Goal: Information Seeking & Learning: Understand process/instructions

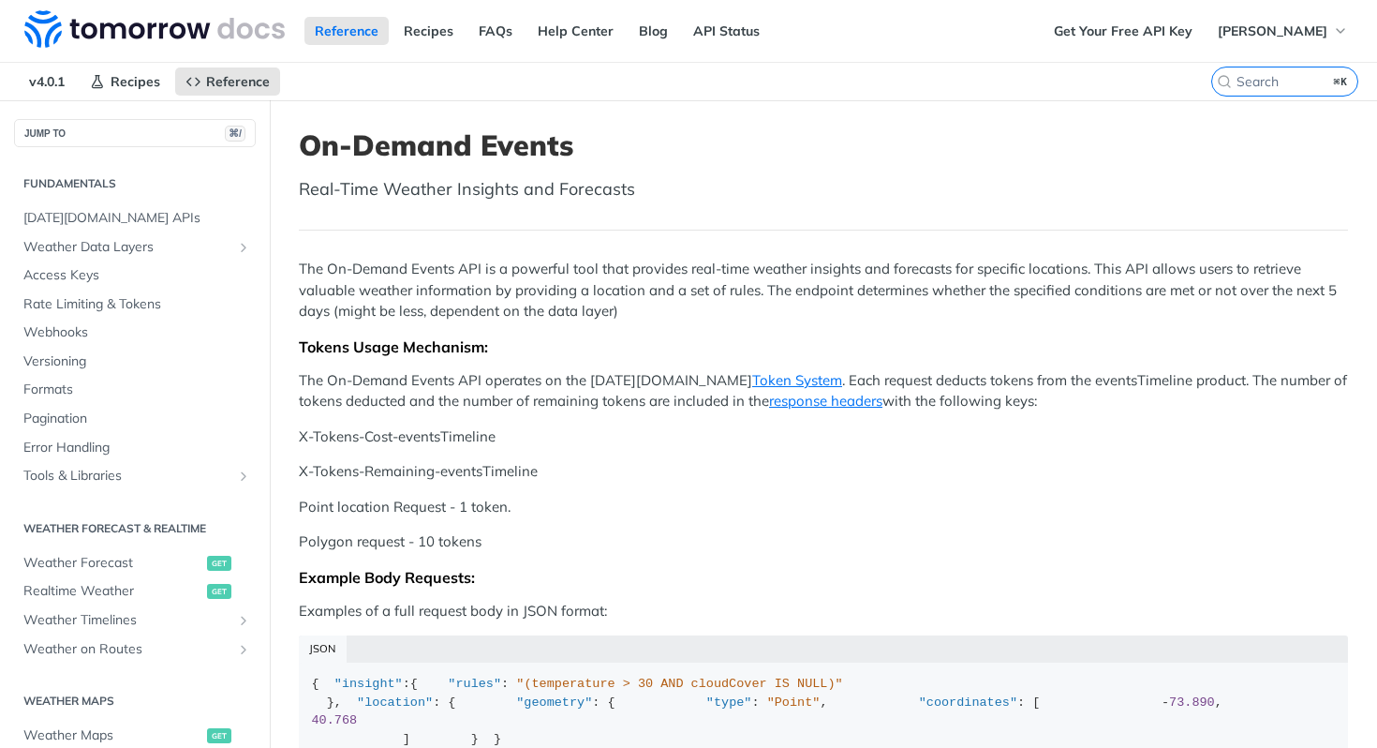
scroll to position [121, 0]
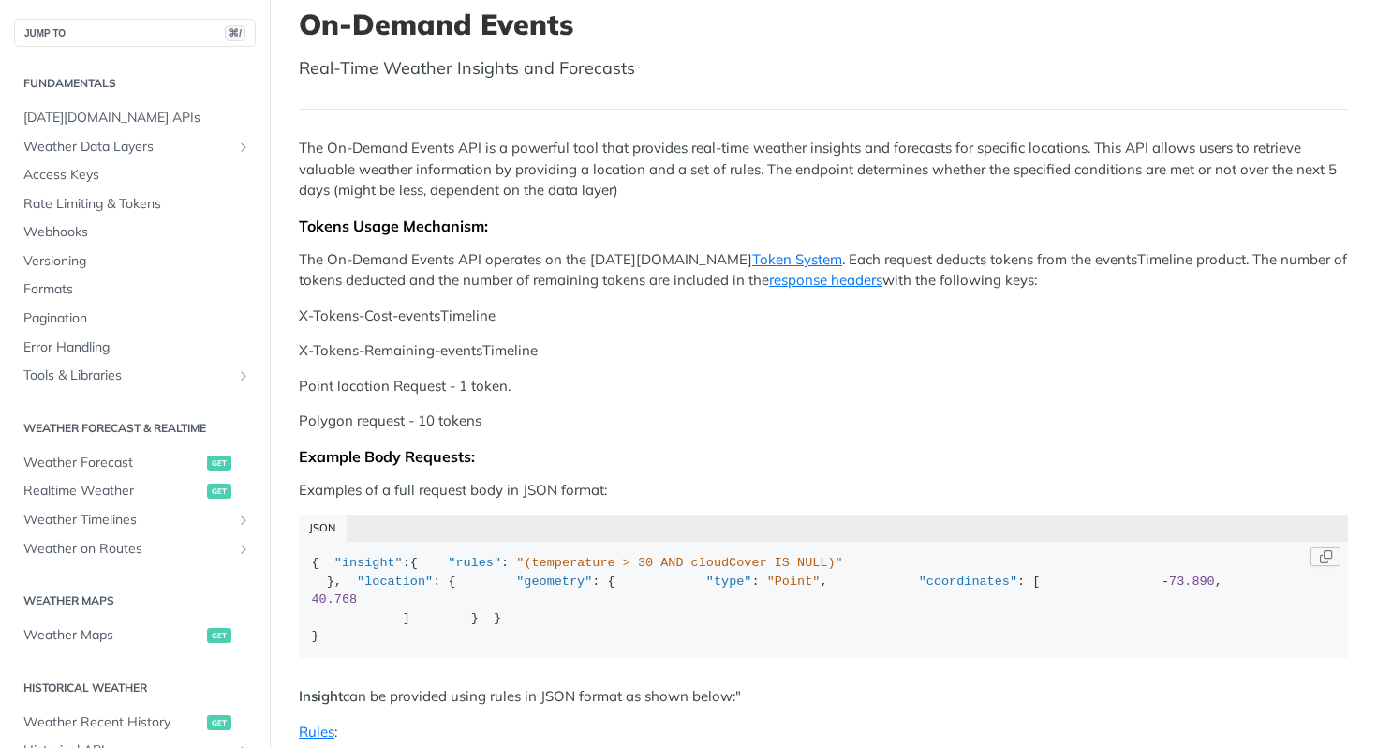
click at [445, 646] on div "{ "insight" :{ "rules" : "(temperature > 30 AND cloudCover IS NULL)" }, "locati…" at bounding box center [824, 600] width 1024 height 92
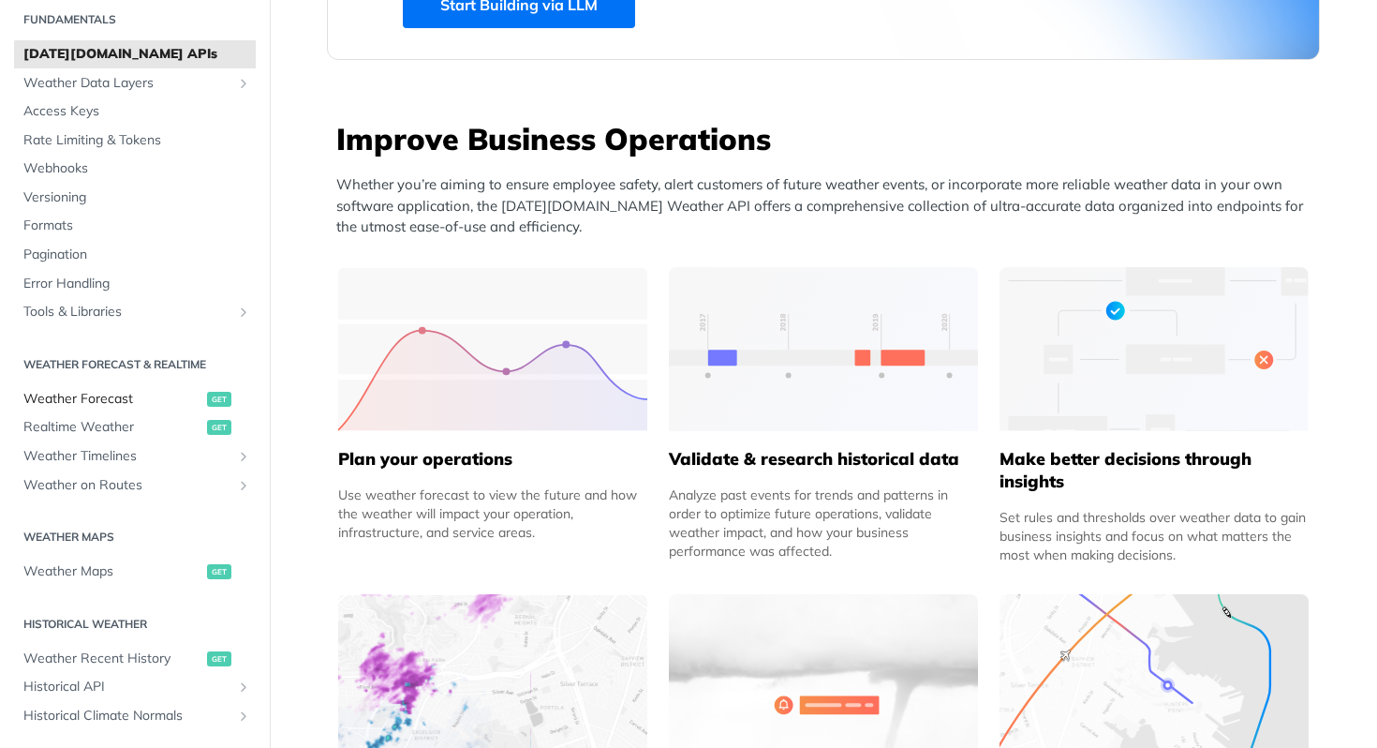
scroll to position [375, 0]
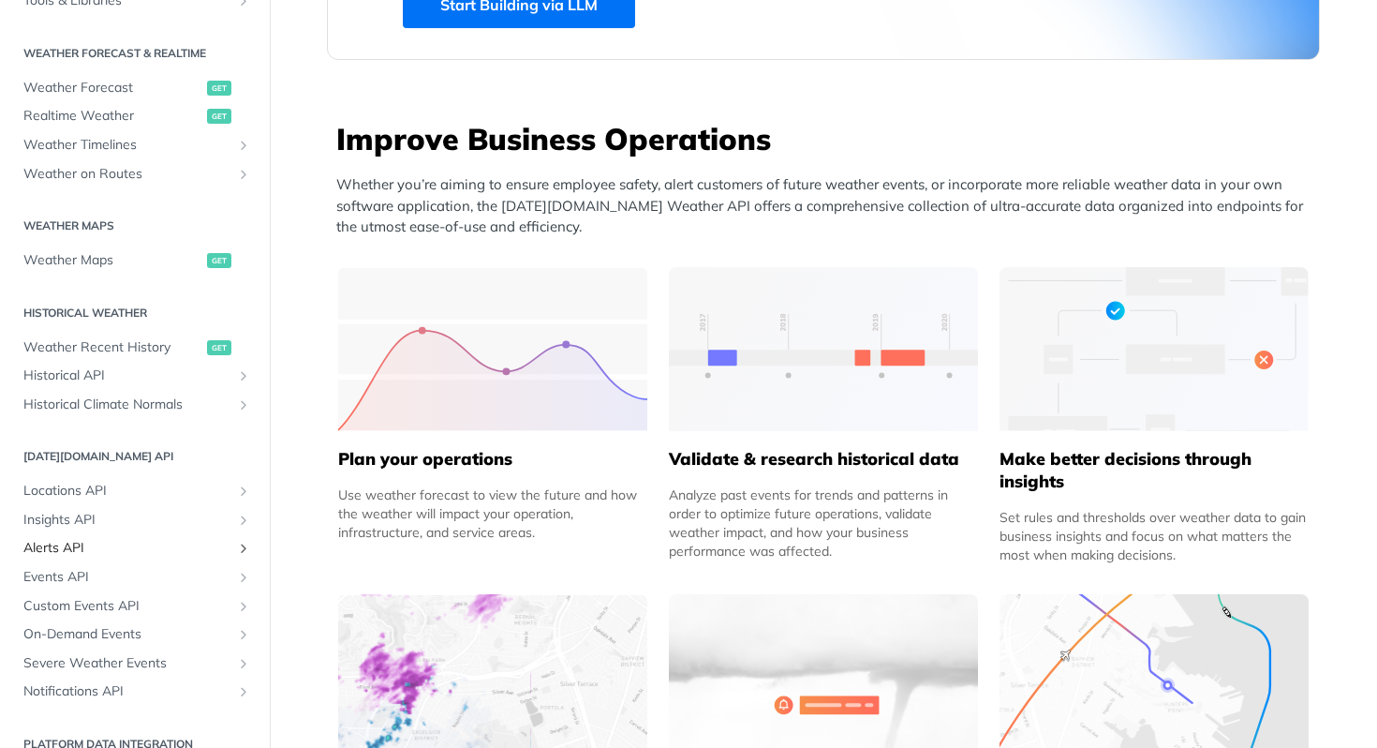
click at [100, 538] on link "Alerts API" at bounding box center [135, 548] width 242 height 28
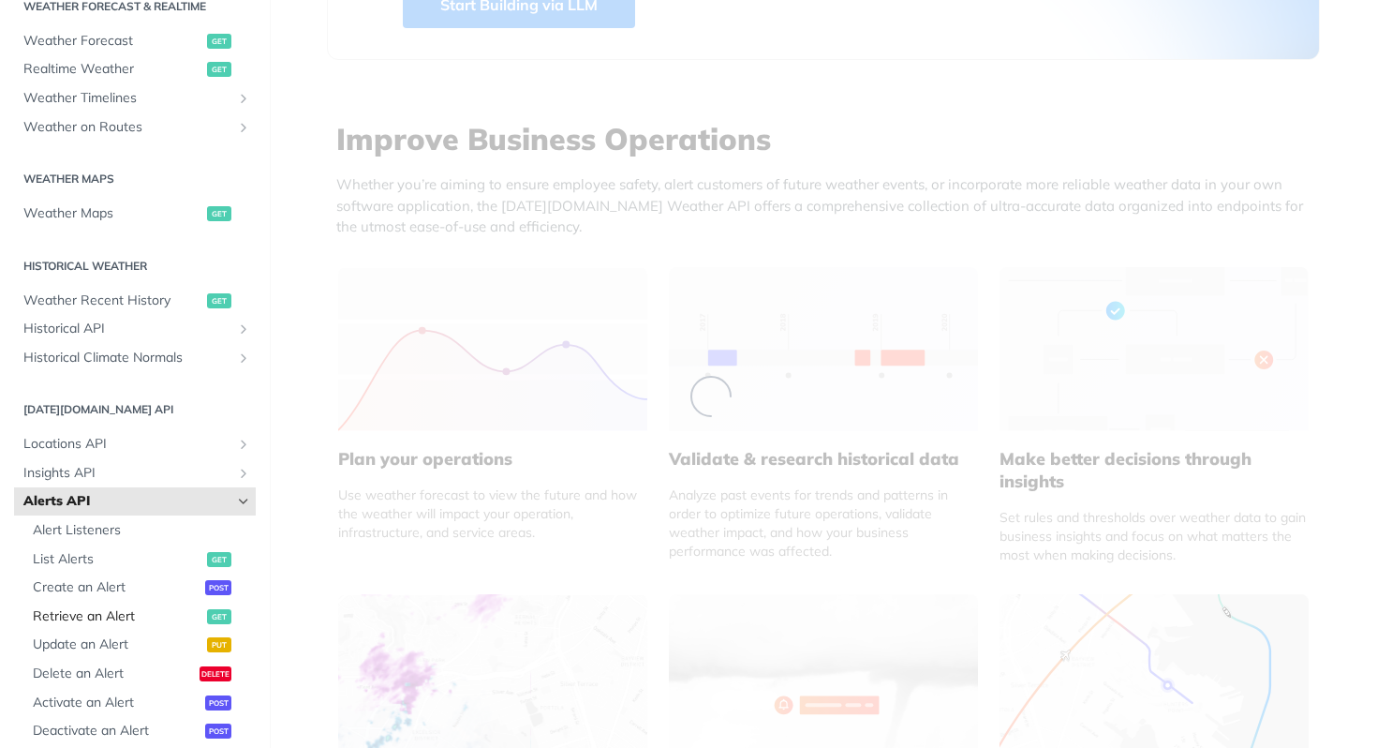
scroll to position [459, 0]
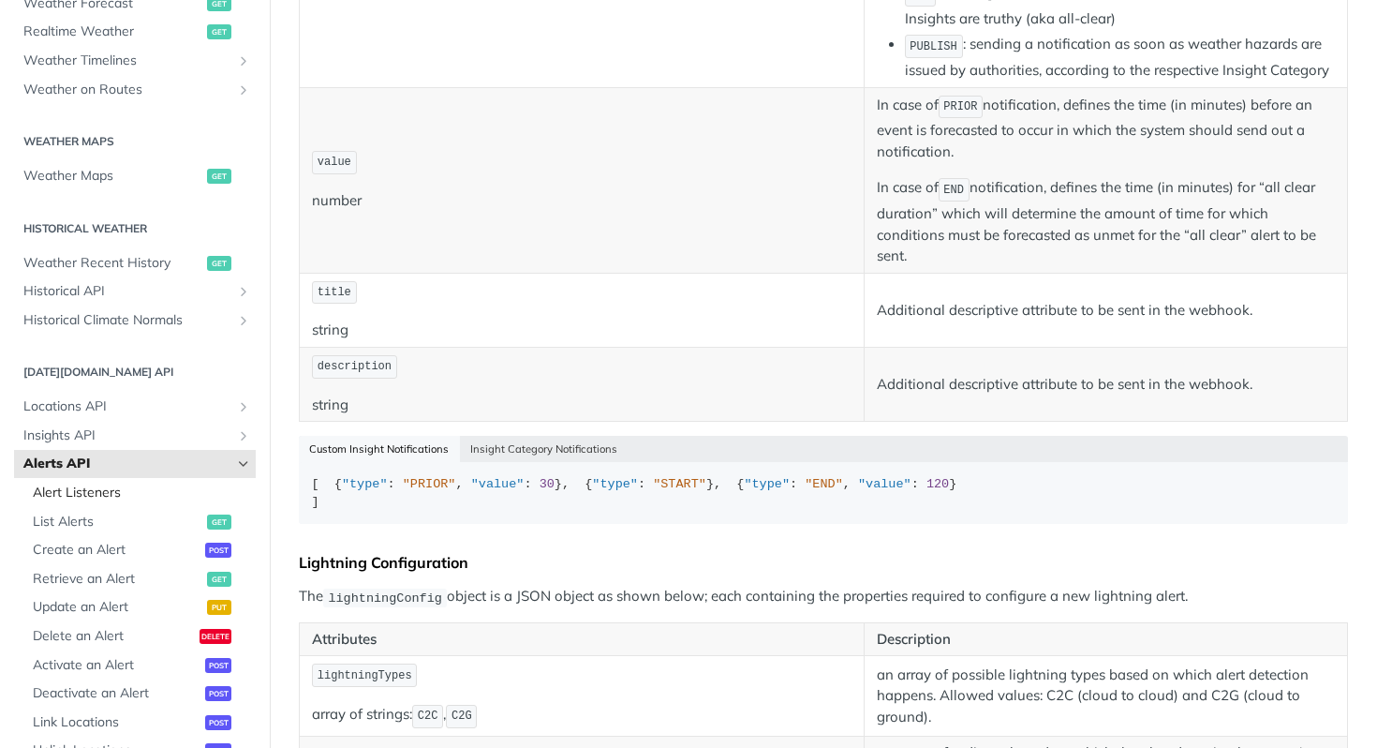
click at [93, 482] on link "Alert Listeners" at bounding box center [139, 493] width 232 height 28
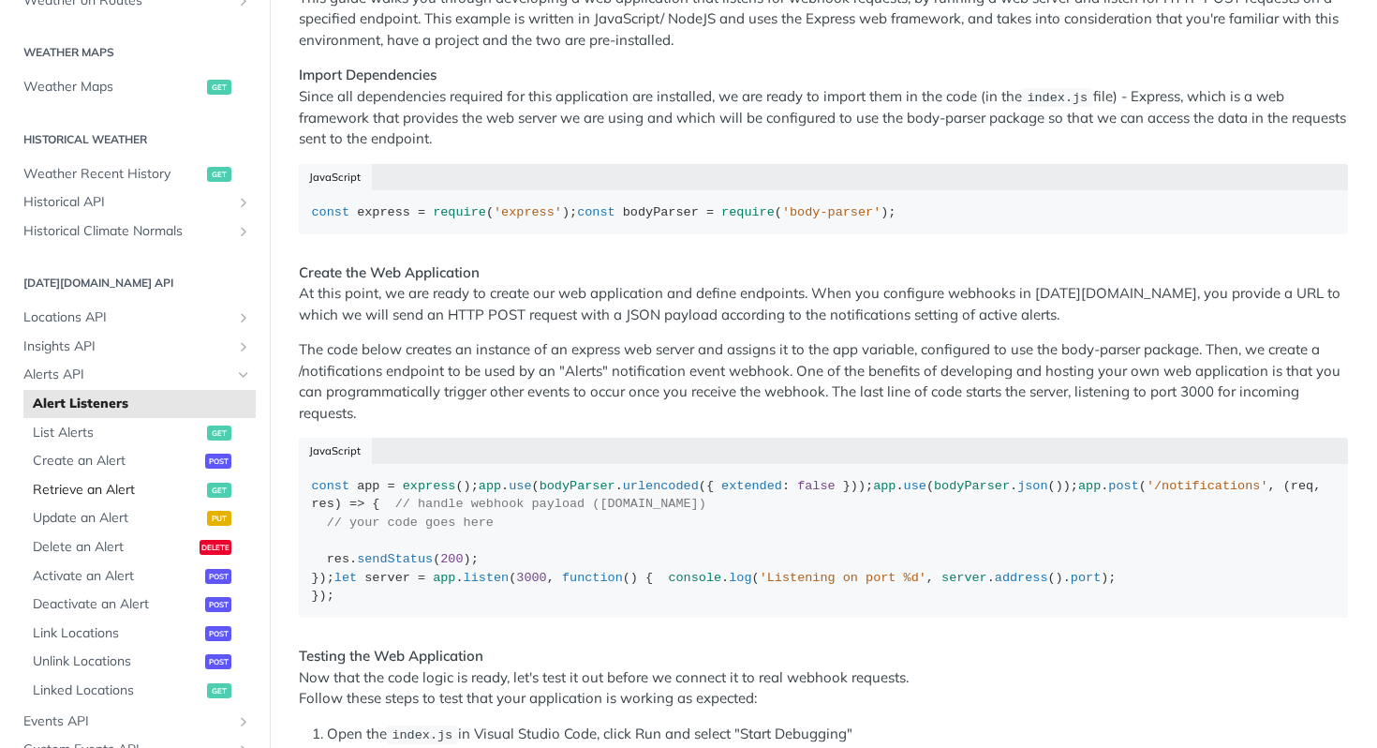
scroll to position [564, 0]
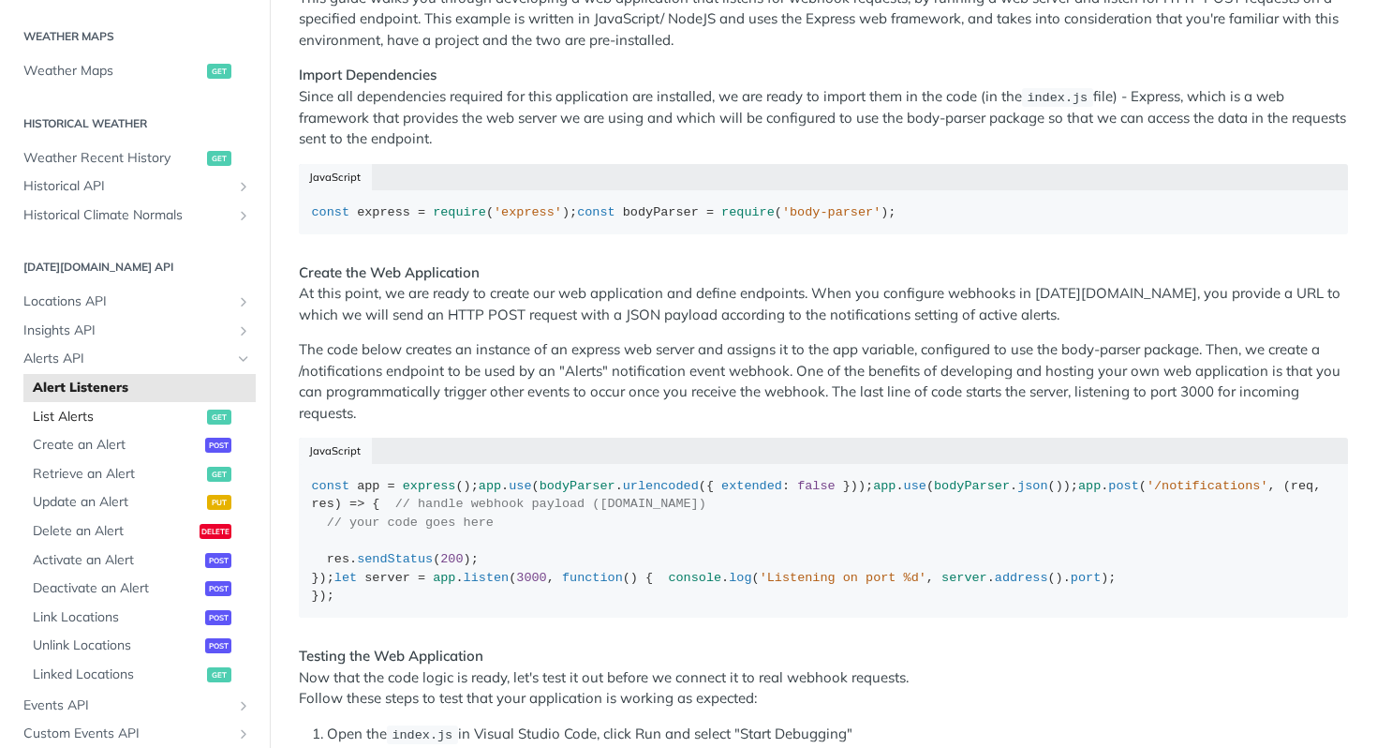
click at [122, 422] on span "List Alerts" at bounding box center [118, 417] width 170 height 19
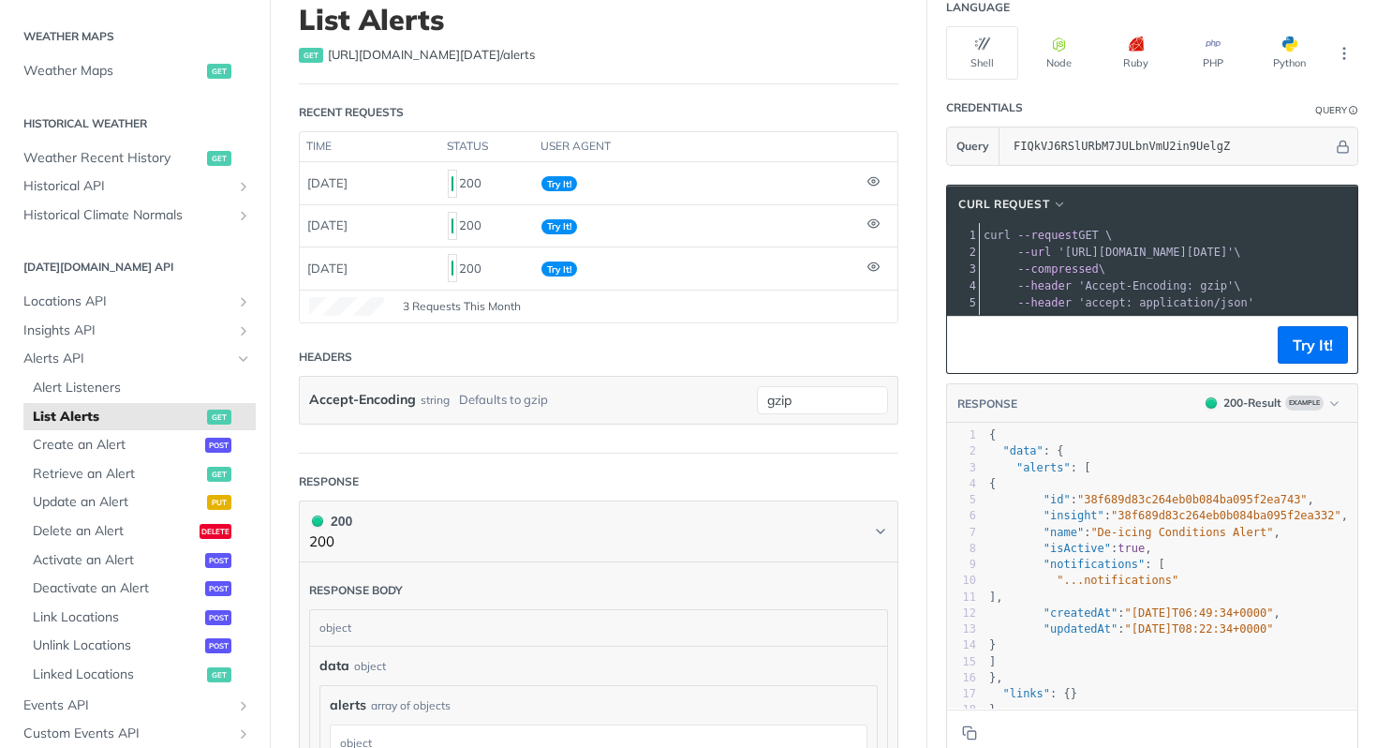
scroll to position [136, 0]
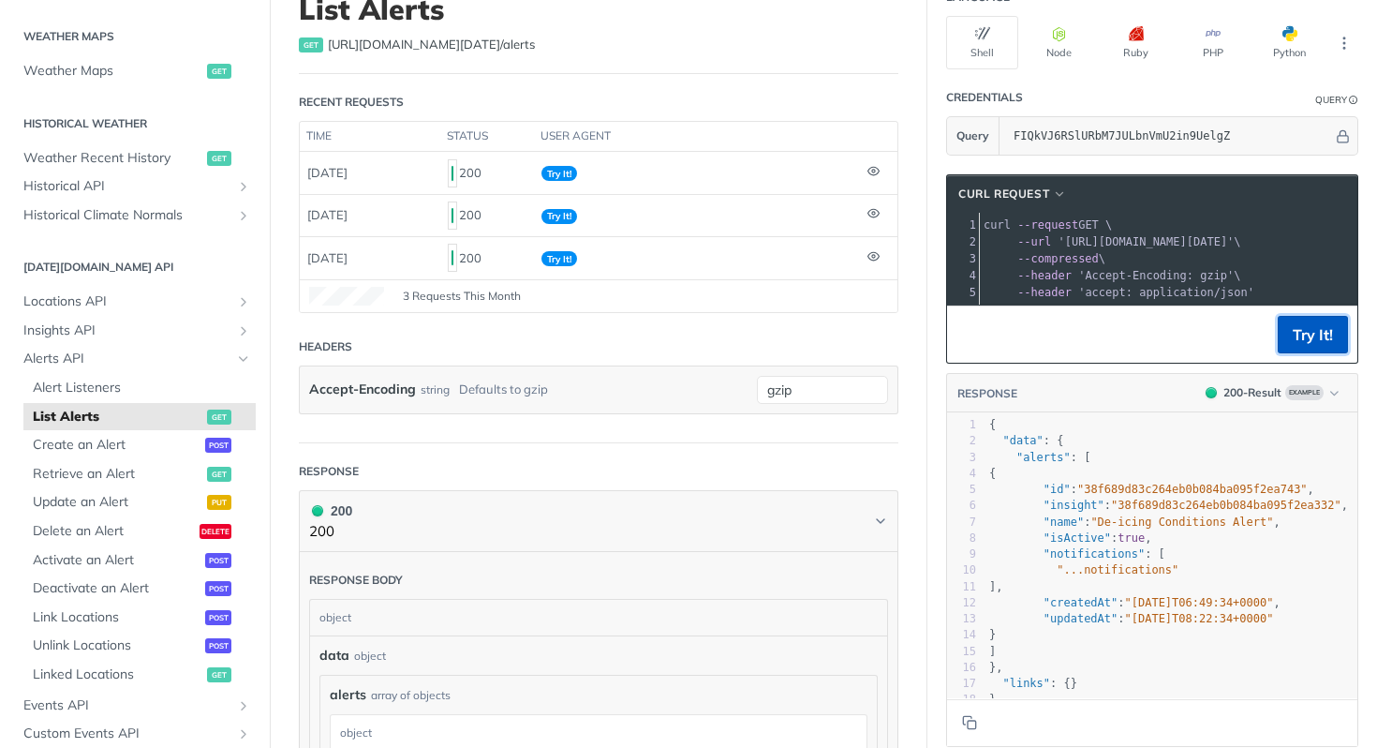
click at [1327, 353] on button "Try It!" at bounding box center [1313, 334] width 70 height 37
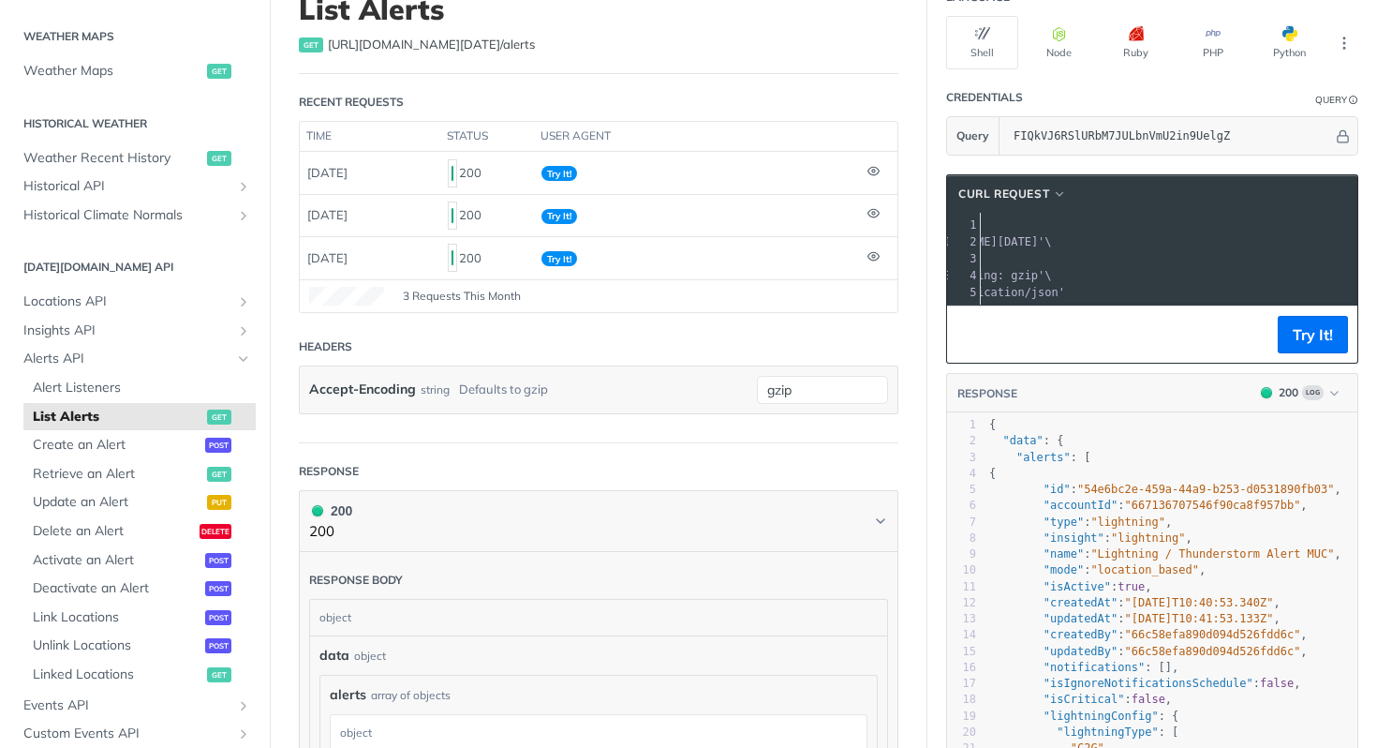
scroll to position [0, 0]
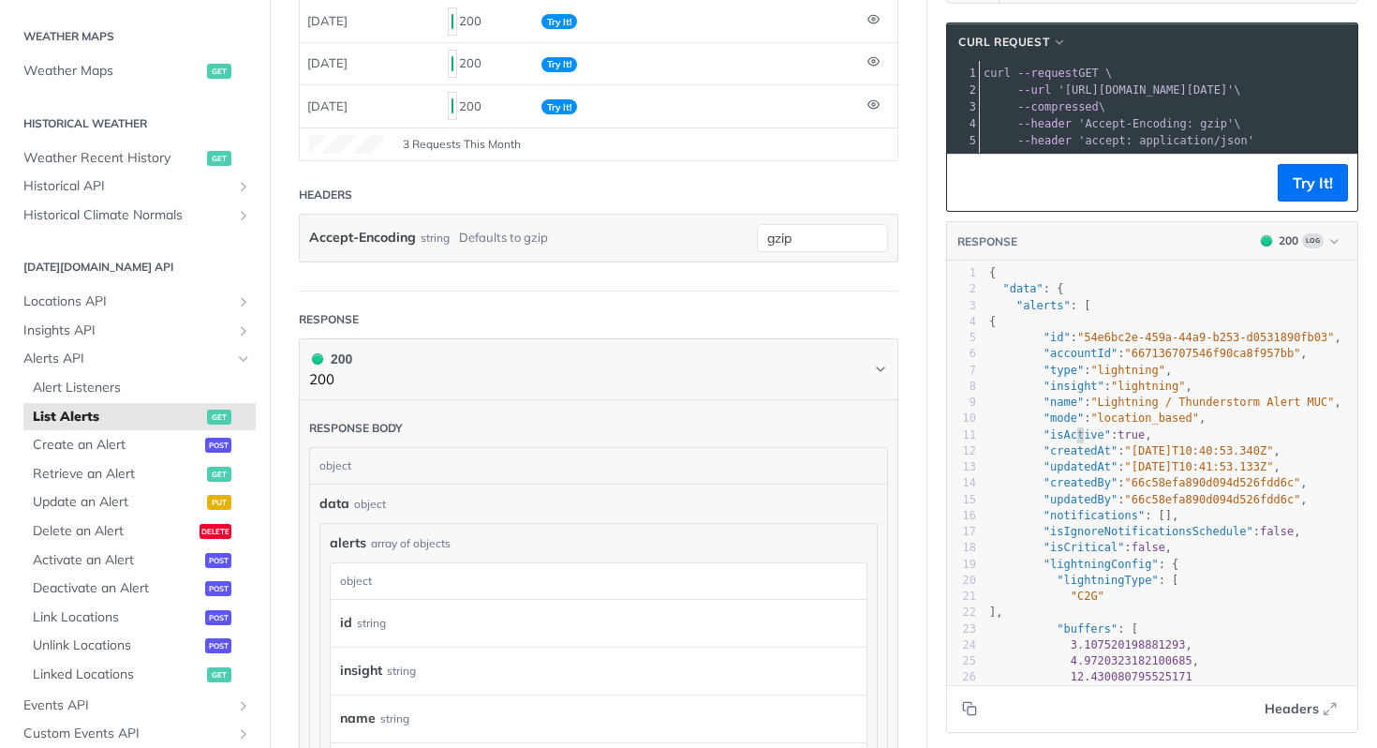
click at [1063, 441] on span ""isActive"" at bounding box center [1077, 434] width 67 height 13
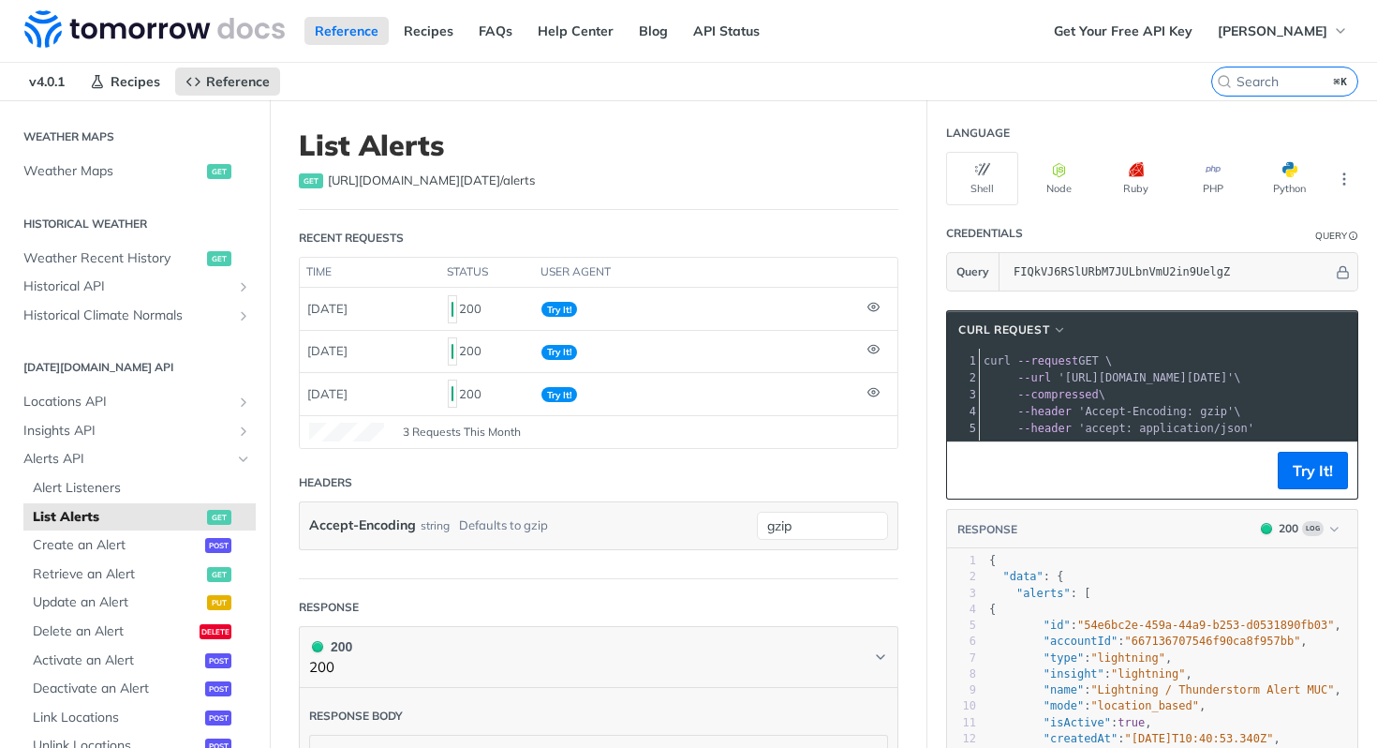
click at [660, 497] on header "Headers" at bounding box center [599, 482] width 600 height 37
click at [425, 309] on td "[DATE]" at bounding box center [370, 308] width 141 height 41
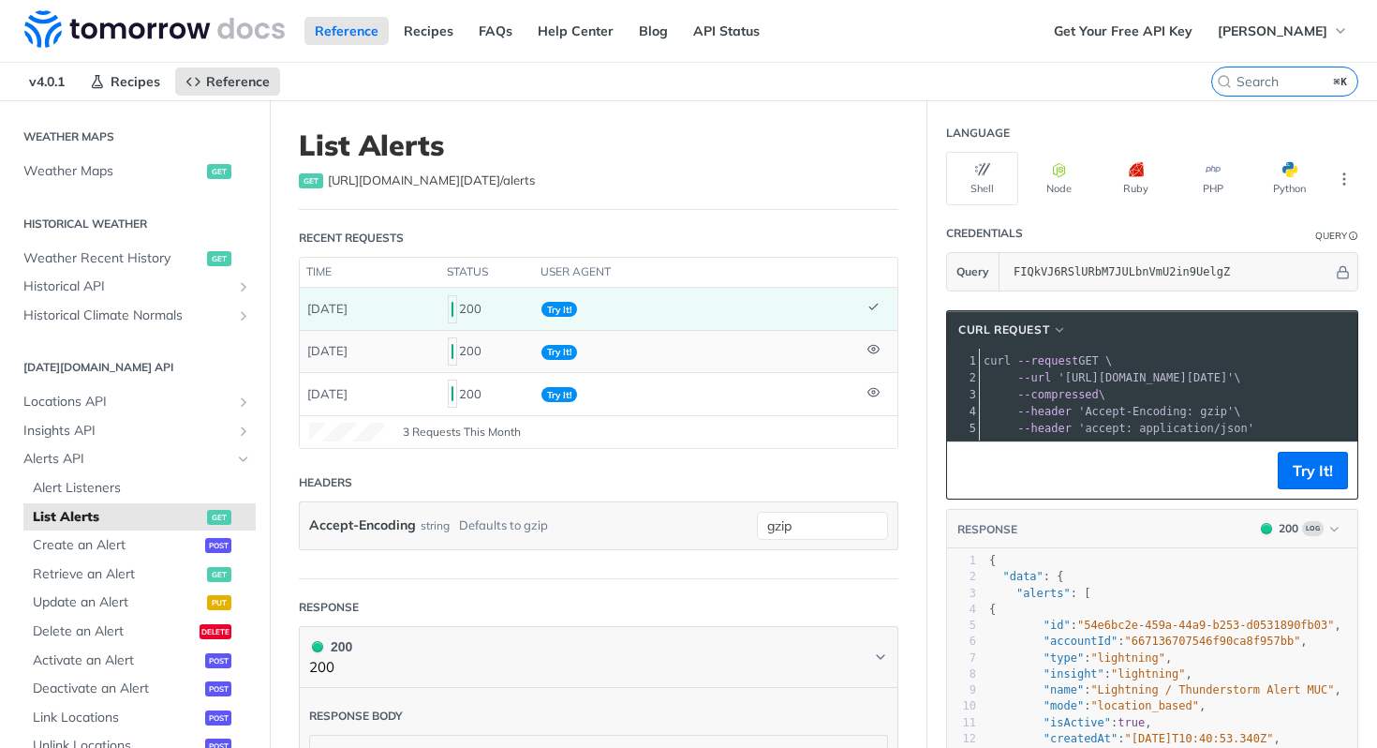
click at [421, 351] on td "[DATE]" at bounding box center [370, 351] width 141 height 42
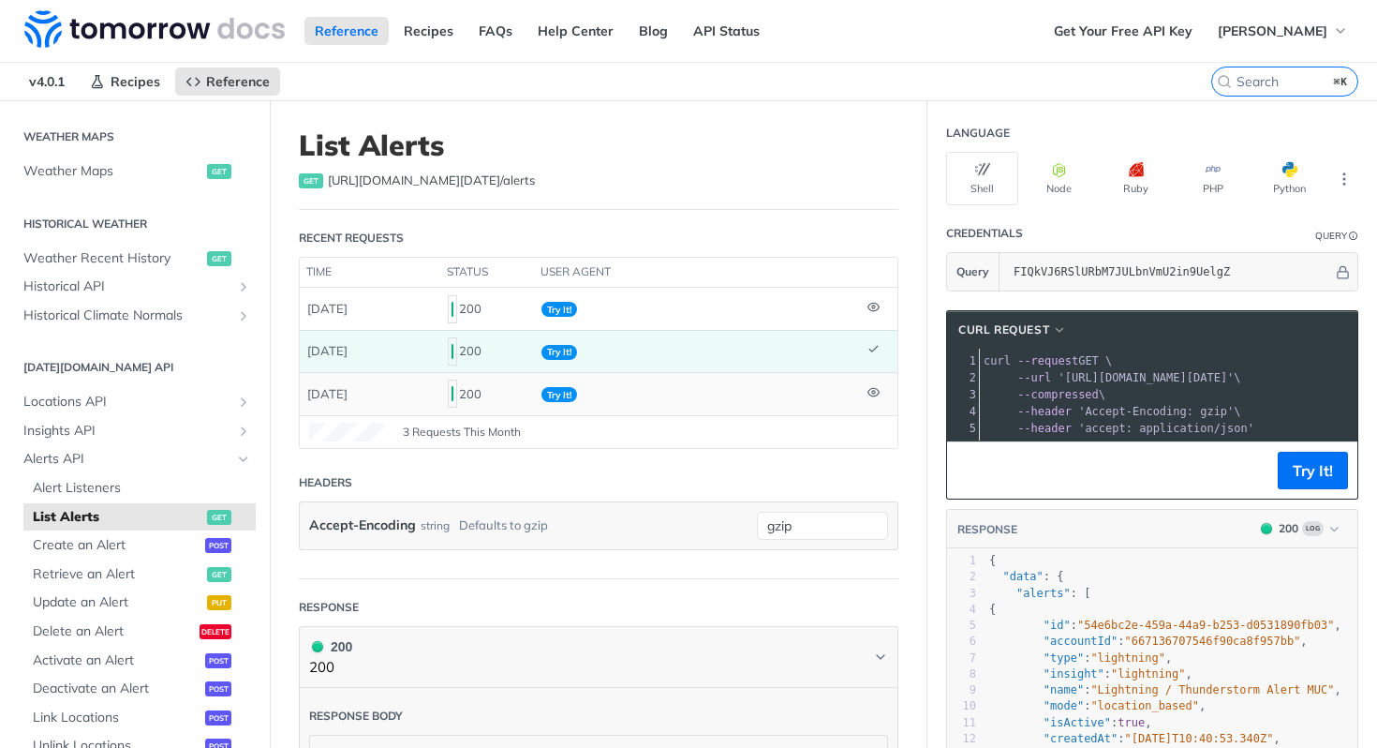
click at [419, 400] on td "[DATE]" at bounding box center [370, 393] width 141 height 42
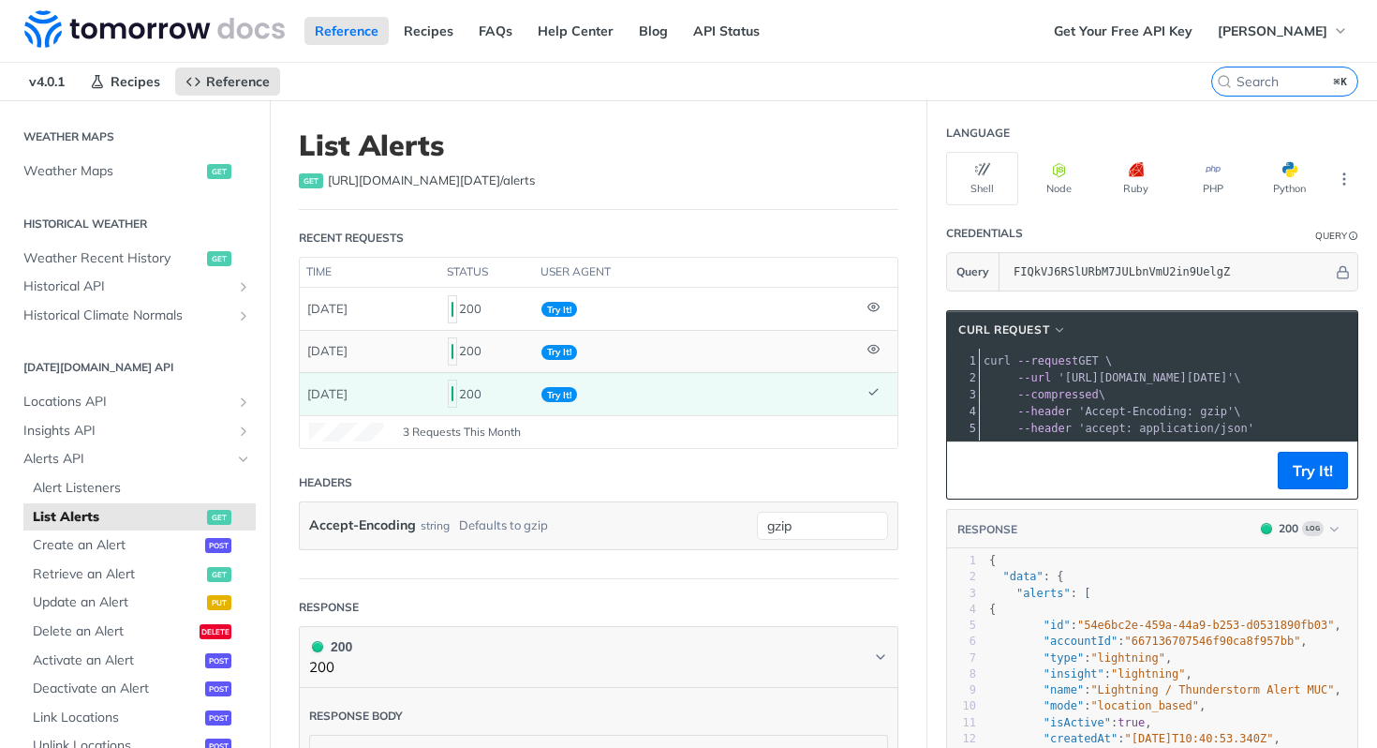
click at [410, 349] on td "[DATE]" at bounding box center [370, 351] width 141 height 42
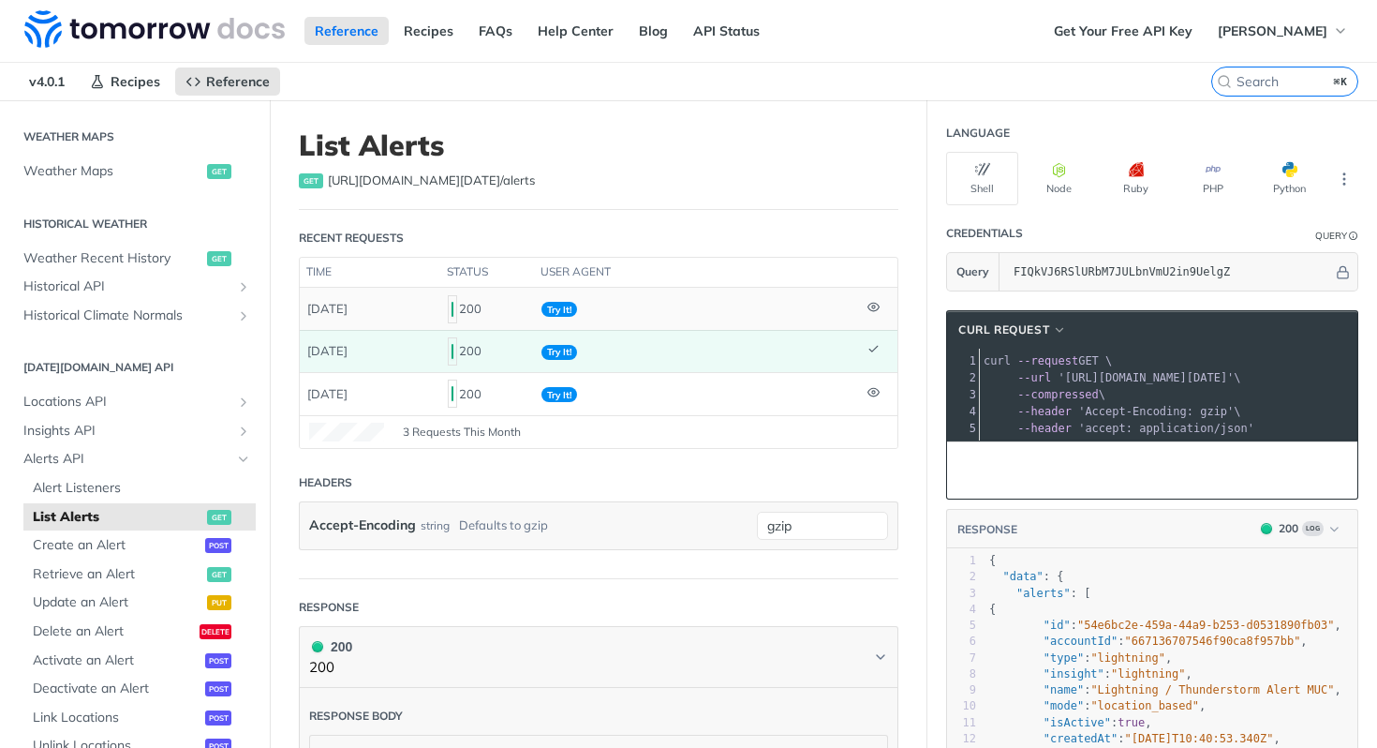
click at [410, 305] on td "[DATE]" at bounding box center [370, 308] width 141 height 41
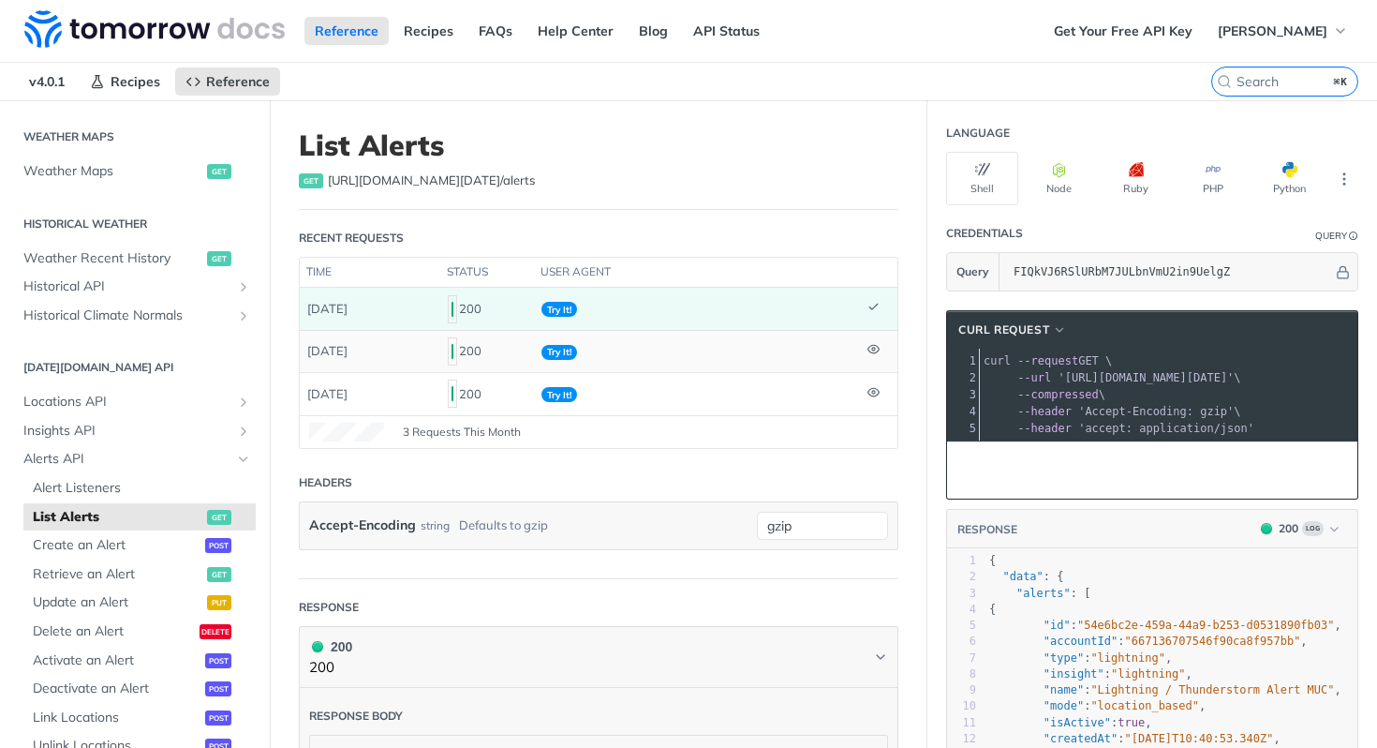
click at [654, 359] on td "Try It!" at bounding box center [697, 351] width 326 height 42
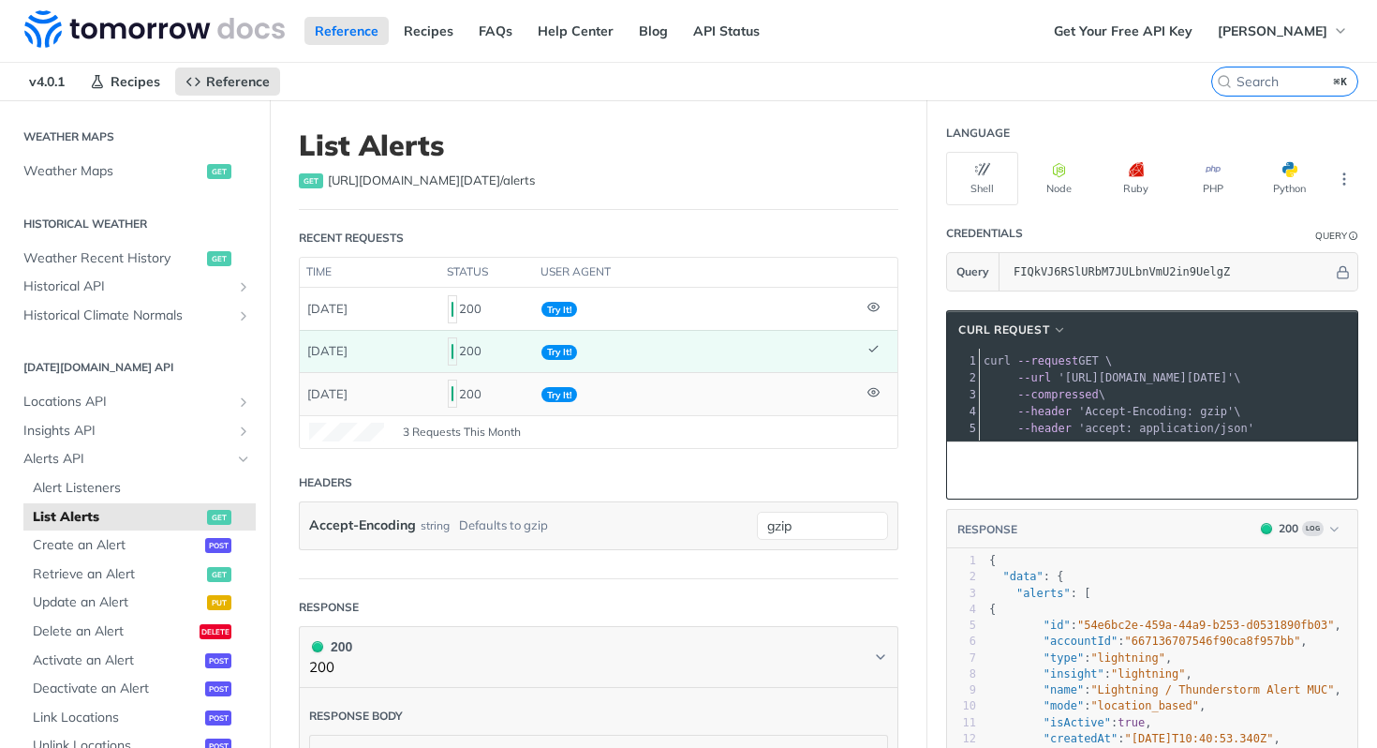
click at [642, 405] on td "Try It!" at bounding box center [697, 393] width 326 height 42
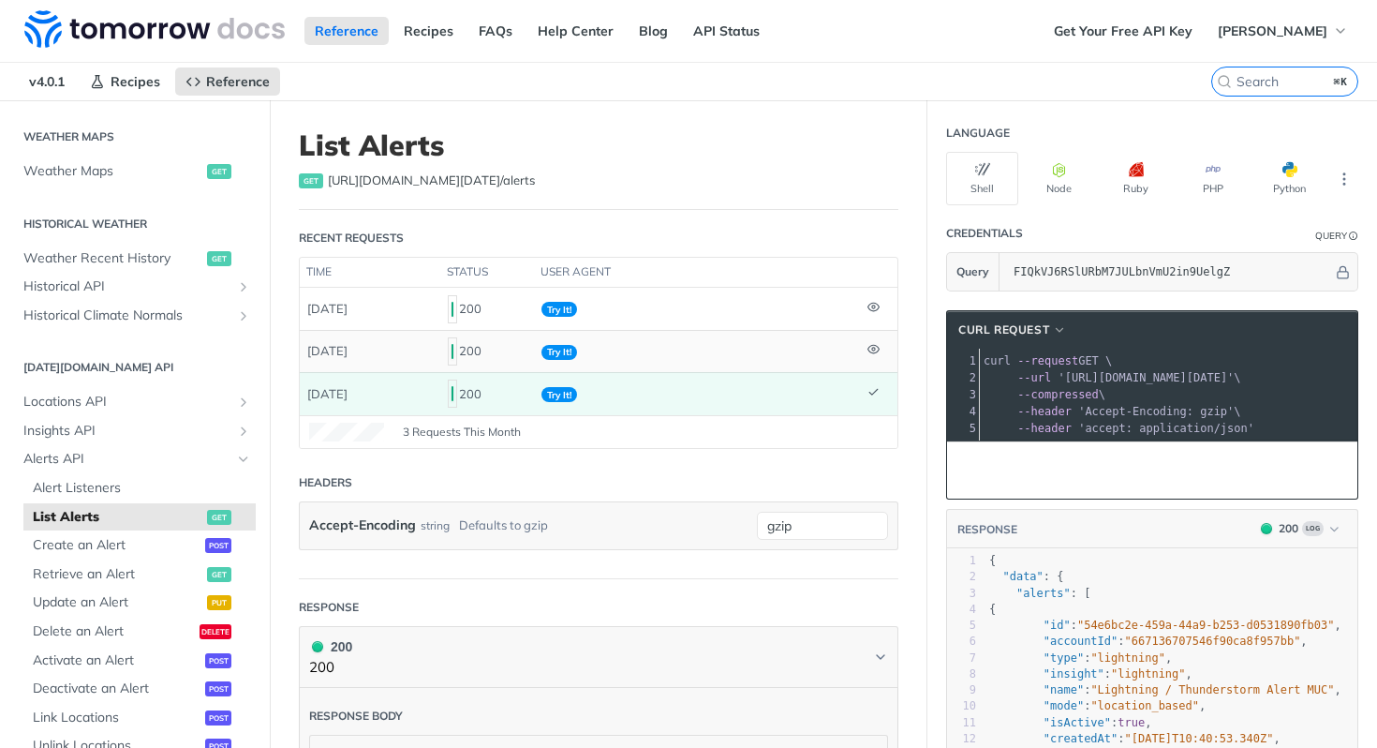
click at [666, 361] on td "Try It!" at bounding box center [697, 351] width 326 height 42
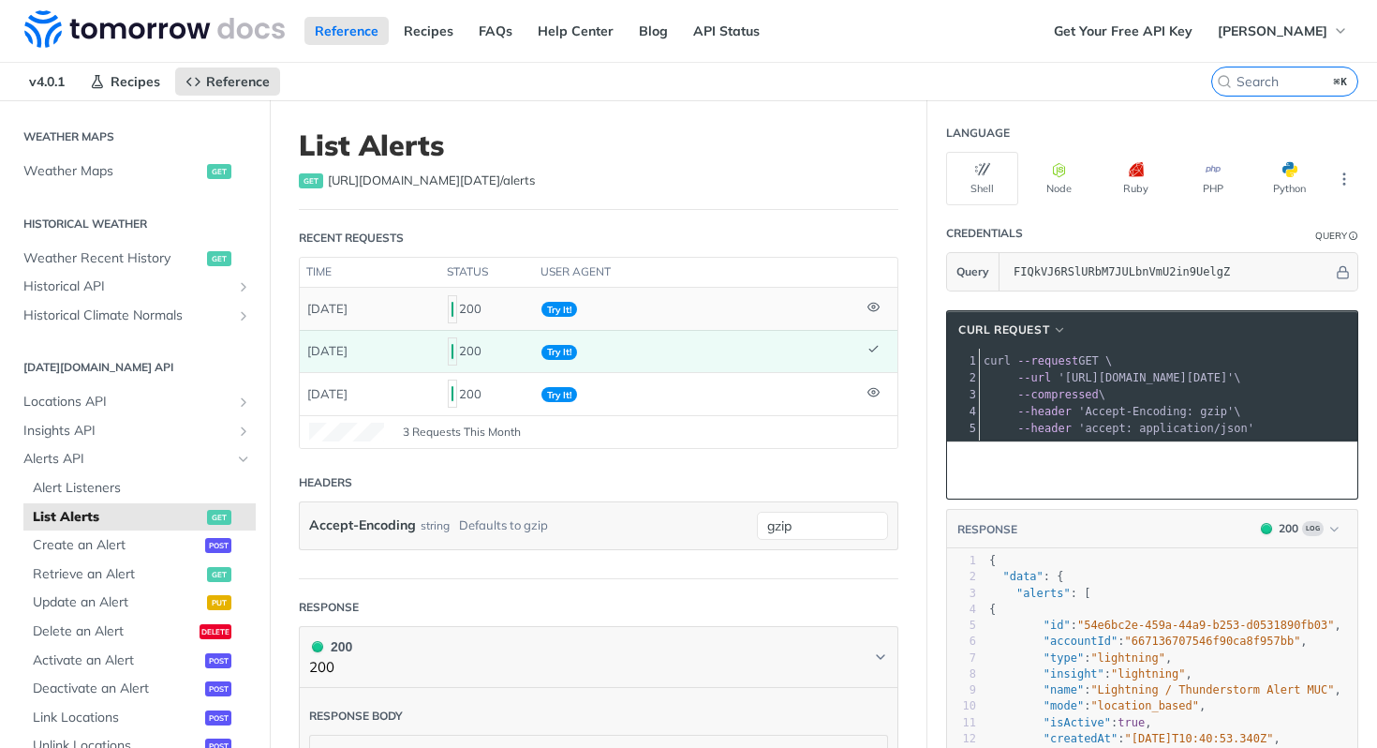
click at [678, 315] on td "Try It!" at bounding box center [697, 308] width 326 height 41
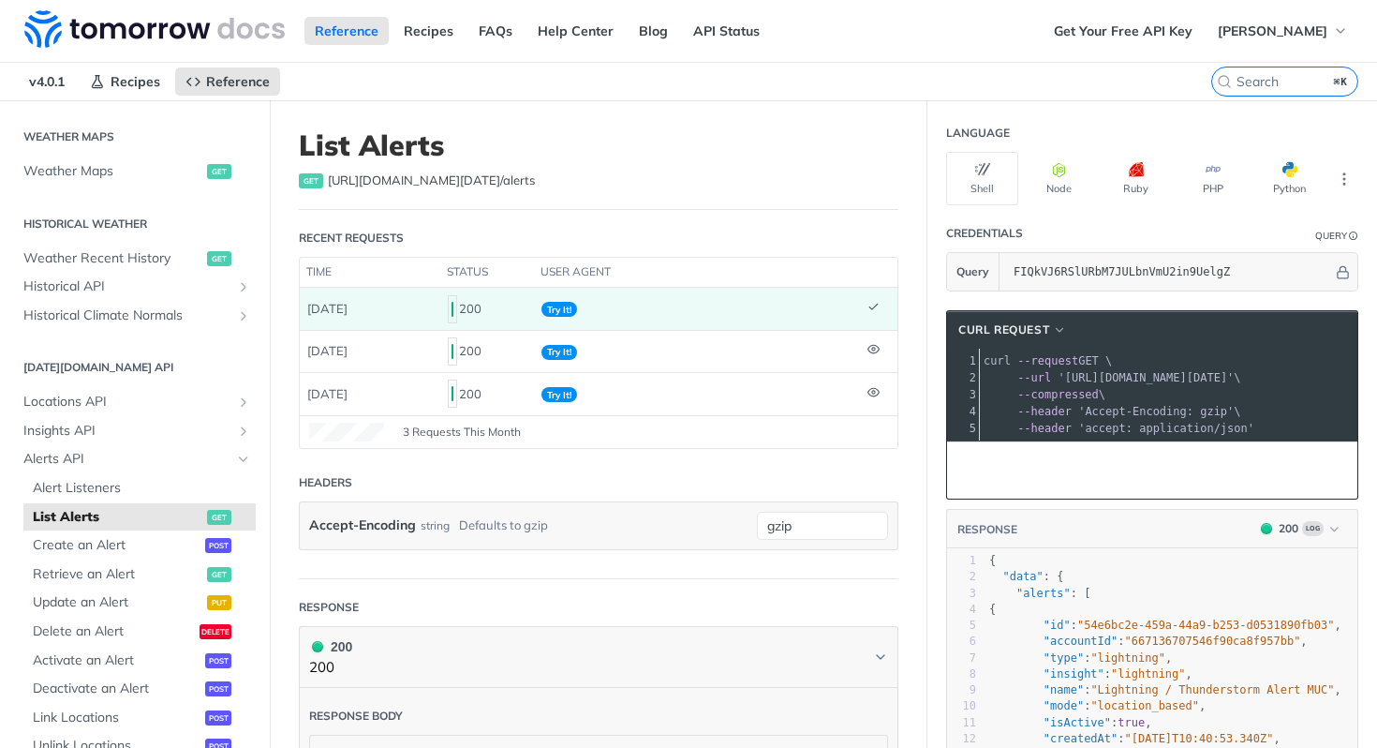
click at [1234, 382] on span "'[URL][DOMAIN_NAME][DATE]'" at bounding box center [1146, 377] width 176 height 13
click at [1102, 398] on pre "--compressed \" at bounding box center [1281, 394] width 602 height 17
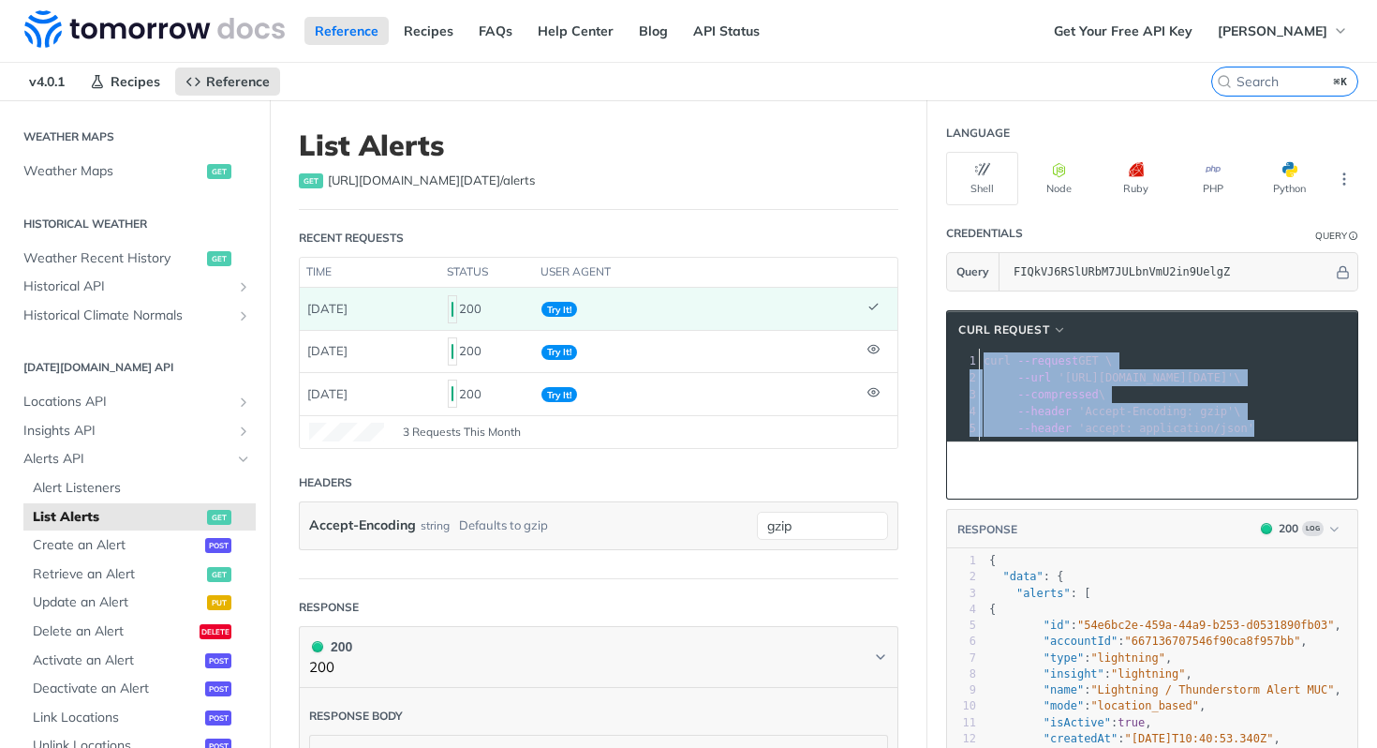
copy div "curl --request GET \ 2 --url '[URL][DOMAIN_NAME][DATE]' \ 3 --compressed \ 4 --…"
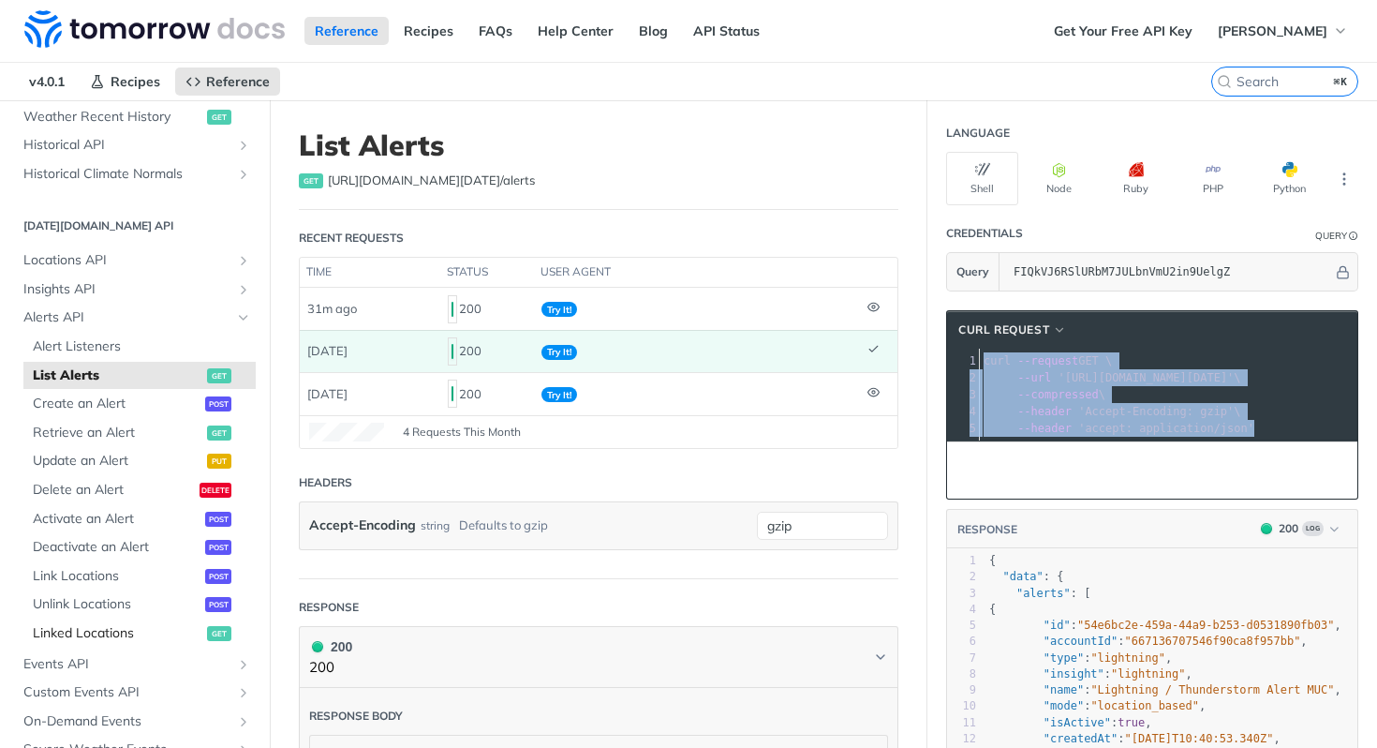
scroll to position [723, 0]
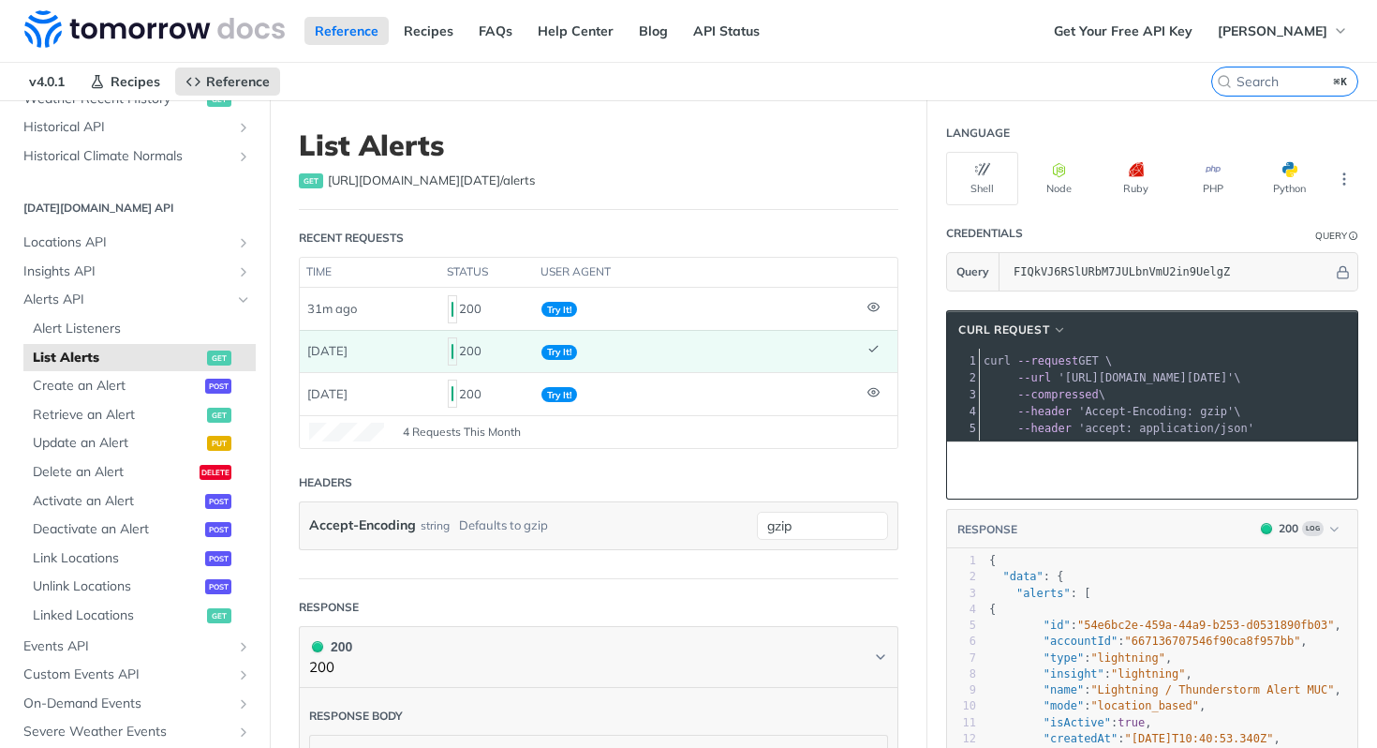
click at [838, 196] on header "List Alerts get [URL][DOMAIN_NAME][DATE] /alerts" at bounding box center [599, 169] width 600 height 82
click at [1122, 400] on pre "--compressed \" at bounding box center [1281, 394] width 602 height 17
click at [1238, 409] on pre "--header 'Accept-Encoding: gzip' \" at bounding box center [1281, 411] width 602 height 17
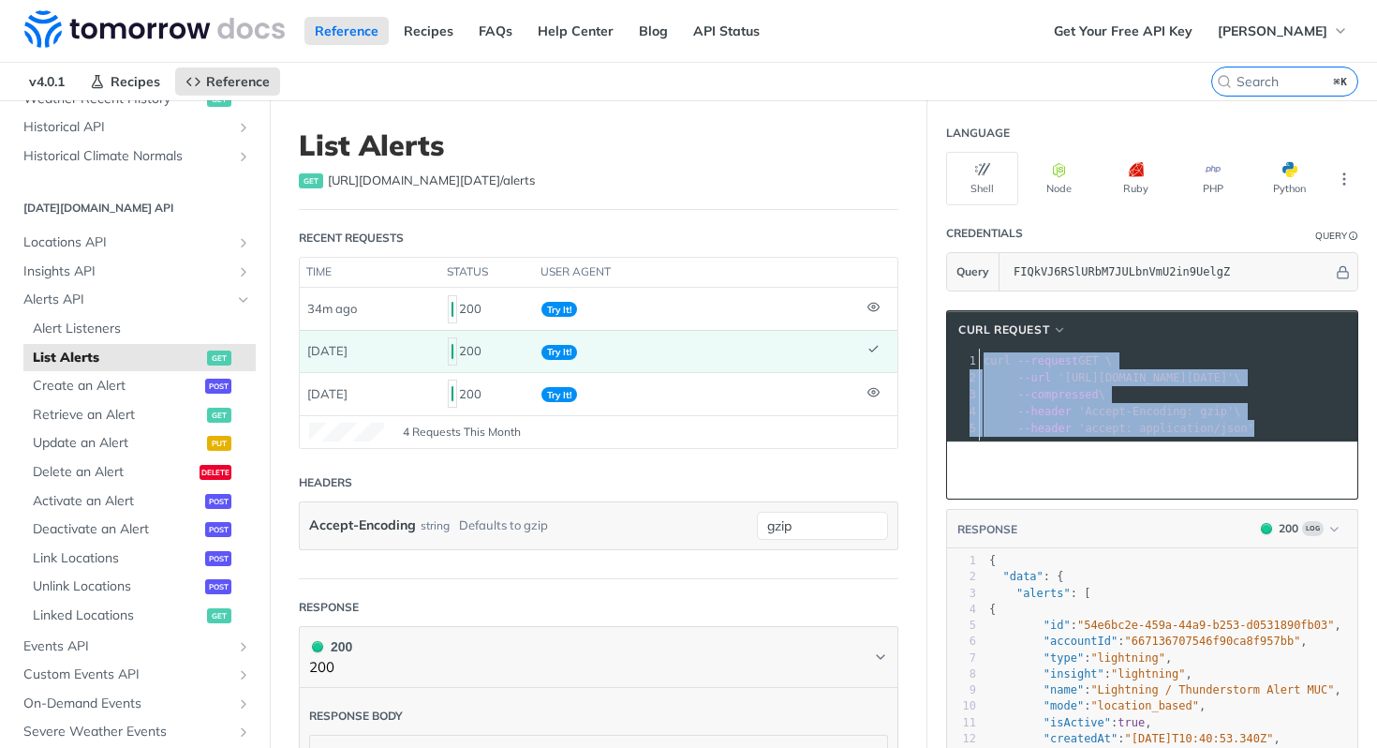
copy div "curl --request GET \ 2 --url '[URL][DOMAIN_NAME][DATE]' \ 3 --compressed \ 4 --…"
click at [1078, 410] on span "'Accept-Encoding: gzip'" at bounding box center [1156, 411] width 156 height 13
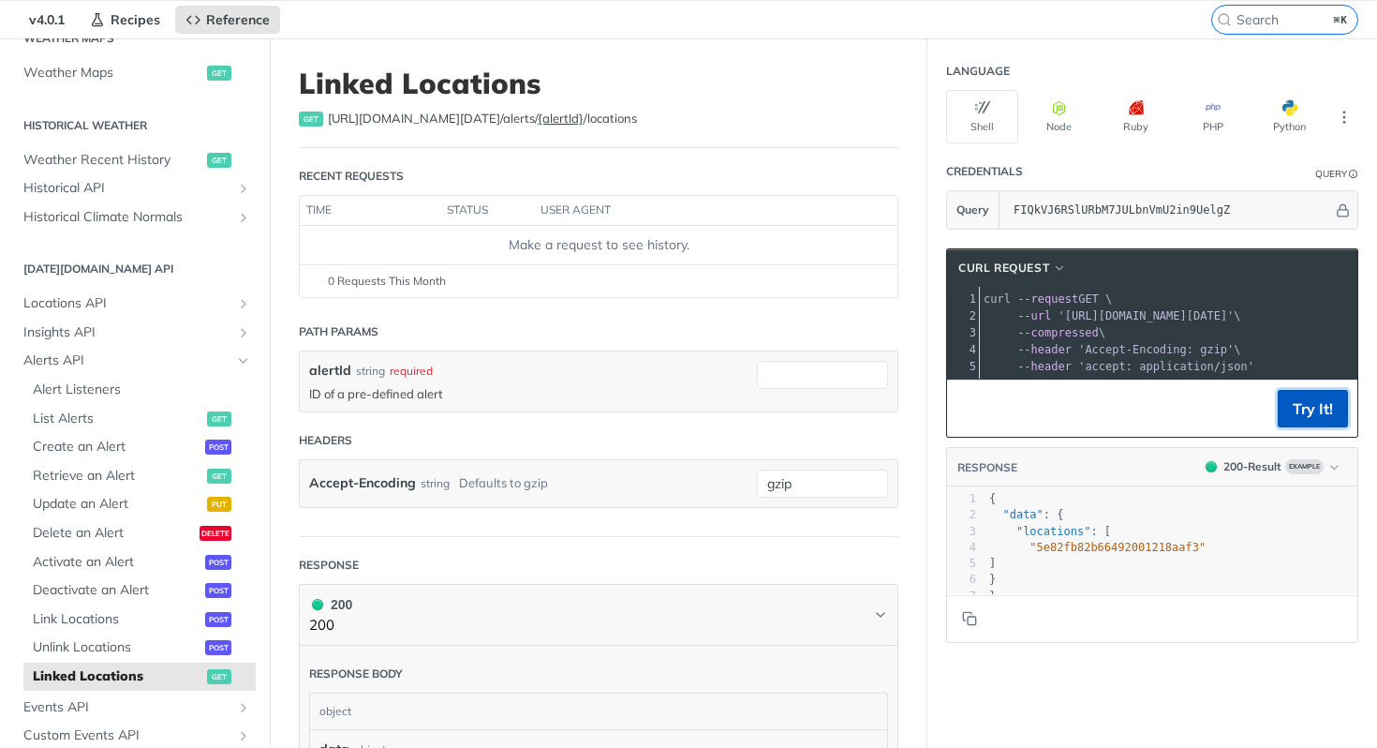
click at [1302, 425] on button "Try It!" at bounding box center [1313, 408] width 70 height 37
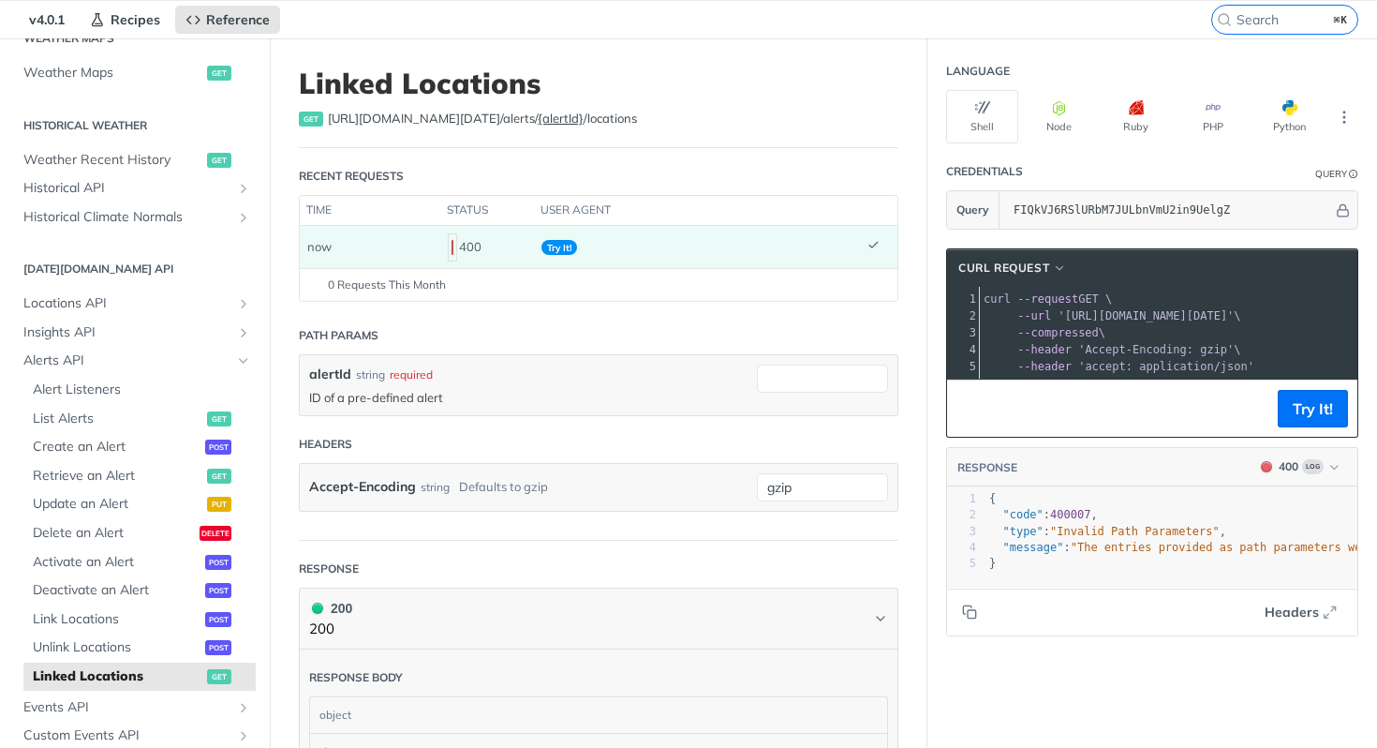
click at [394, 237] on td "now" at bounding box center [370, 246] width 141 height 41
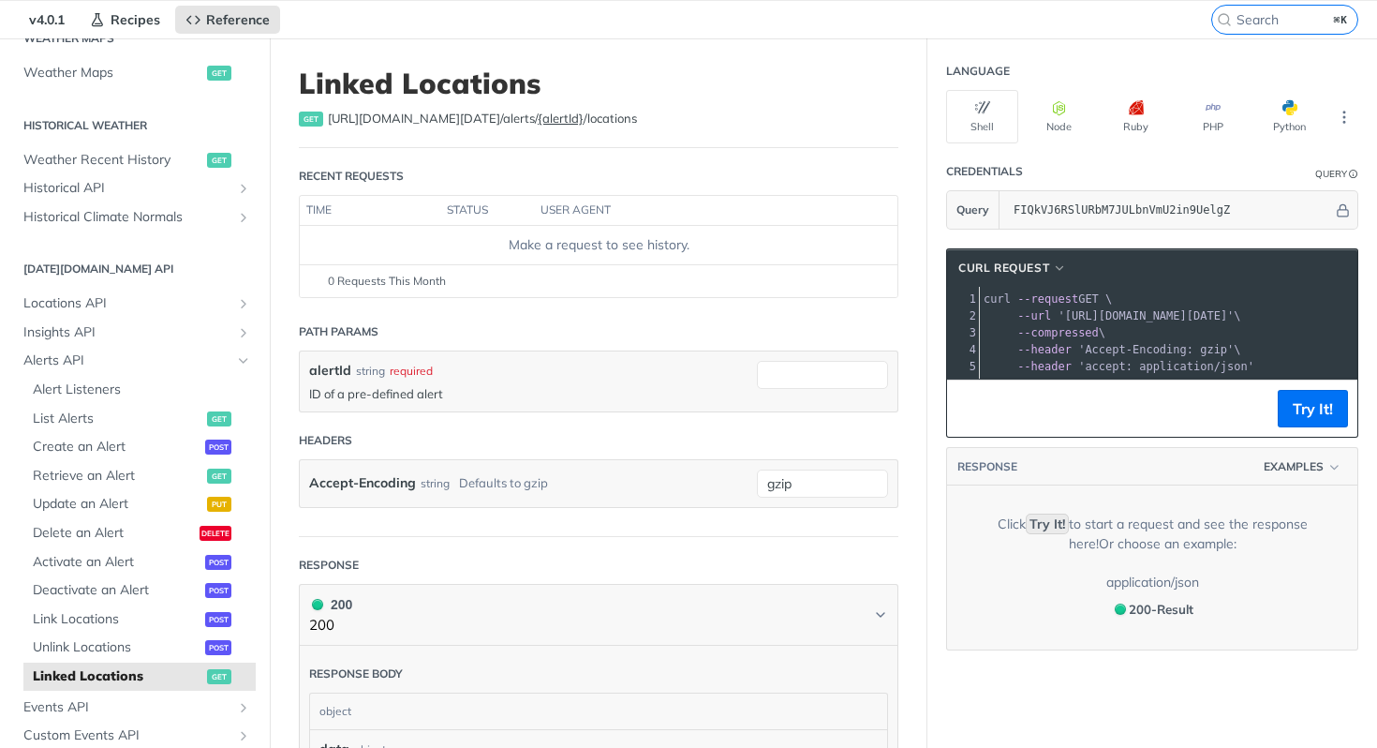
click at [536, 245] on div "Make a request to see history." at bounding box center [598, 245] width 583 height 20
click at [1292, 424] on button "Try It!" at bounding box center [1313, 408] width 70 height 37
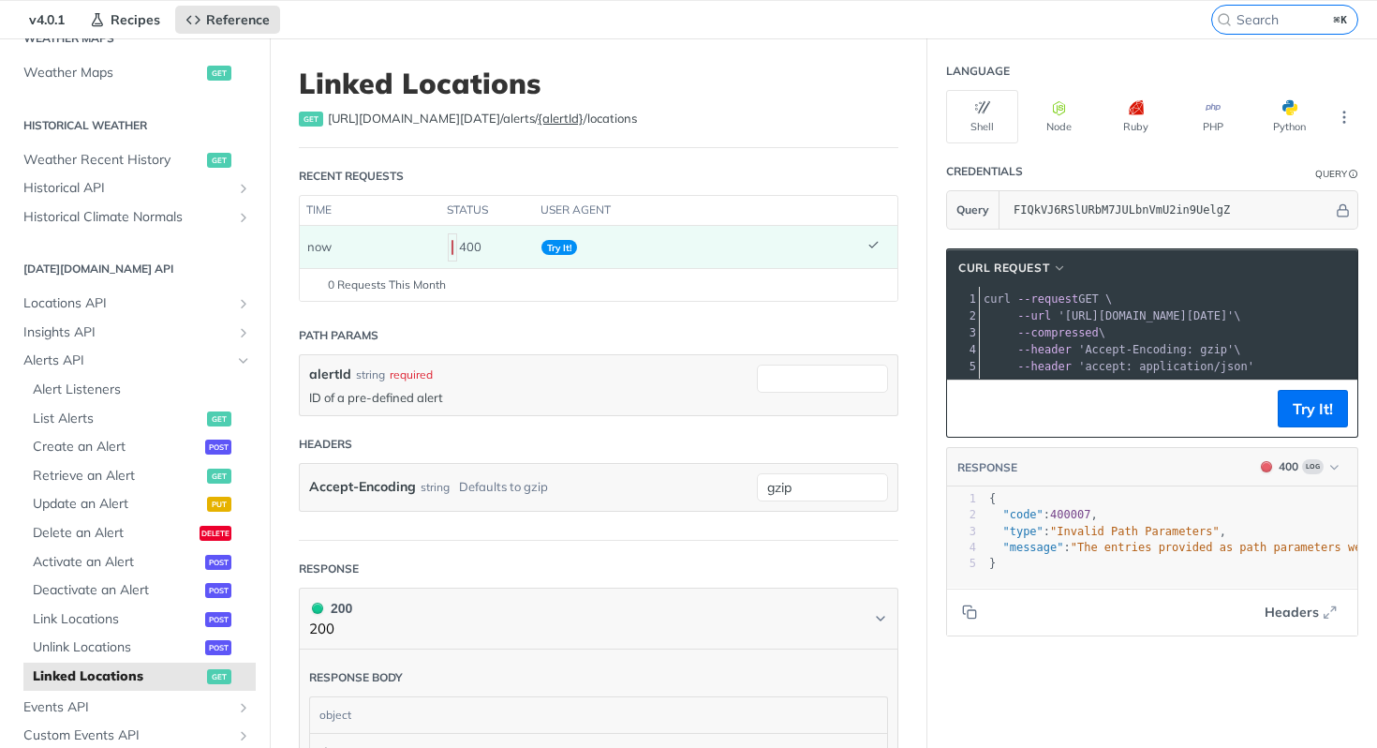
click at [823, 396] on div at bounding box center [822, 384] width 131 height 41
click at [824, 379] on input "alertId" at bounding box center [822, 378] width 131 height 28
click at [834, 374] on input "alertId" at bounding box center [822, 378] width 131 height 28
paste input "54e6bc2e-459a-44a9-b253-d0531890fb03"
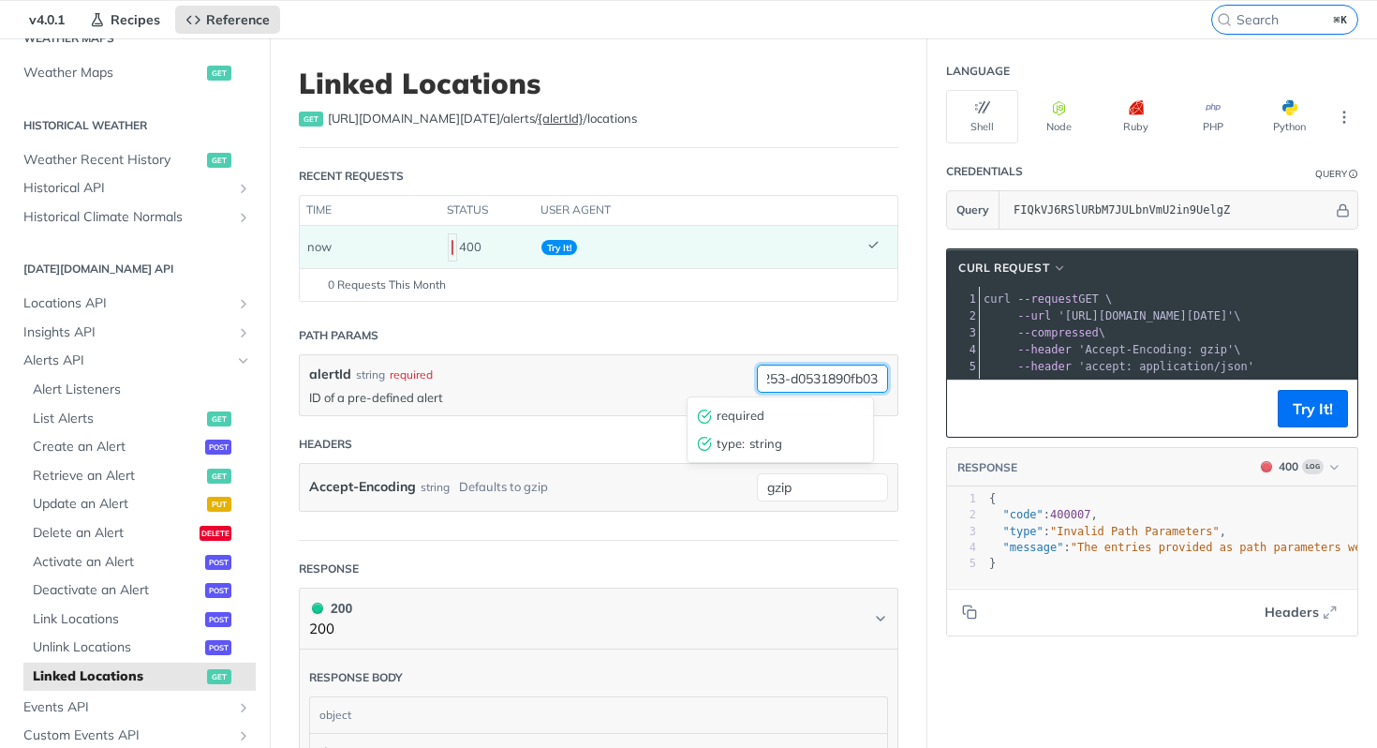
type input "54e6bc2e-459a-44a9-b253-d0531890fb03"
click at [816, 311] on article "Linked Locations get https://api.tomorrow.io/v4 /alerts/ {alertId} /locations R…" at bounding box center [599, 569] width 658 height 1062
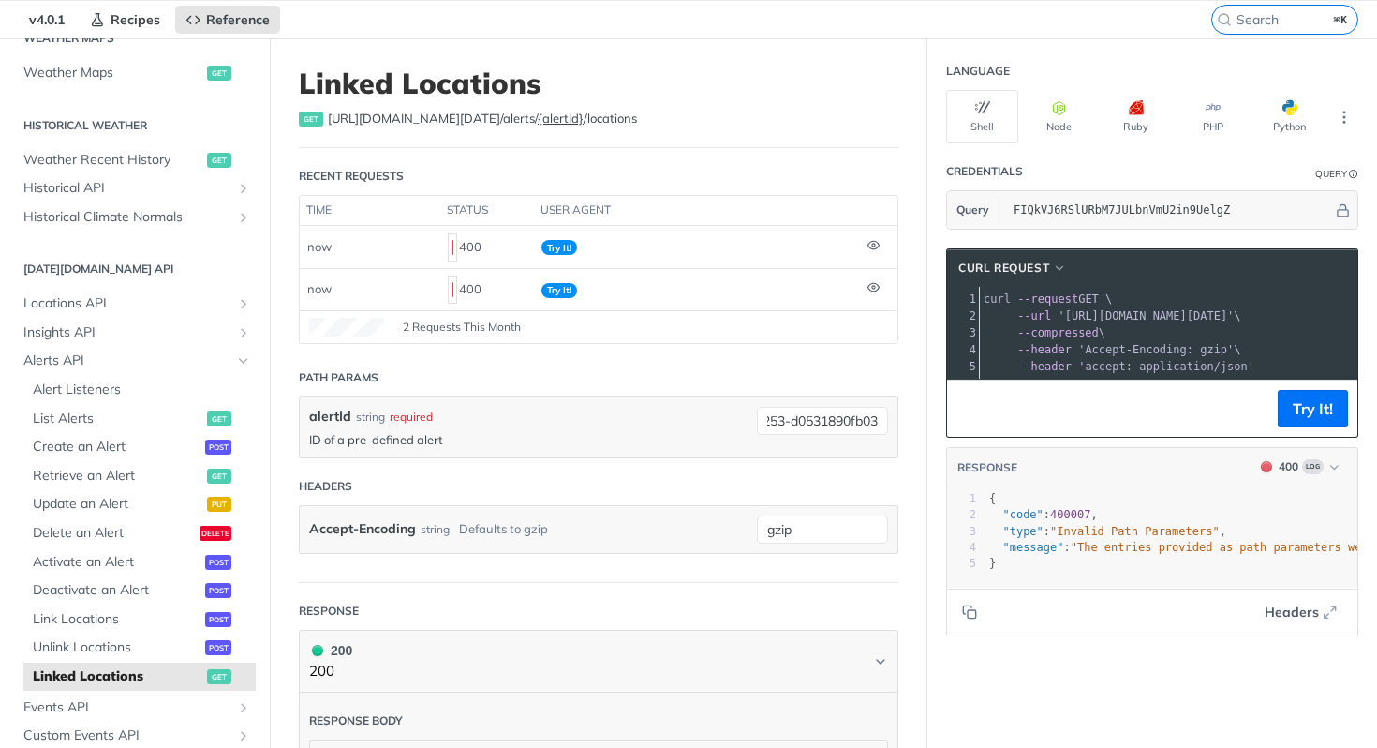
scroll to position [0, 0]
click at [663, 376] on header "Path Params" at bounding box center [599, 377] width 600 height 37
click at [1289, 423] on button "Try It!" at bounding box center [1313, 408] width 70 height 37
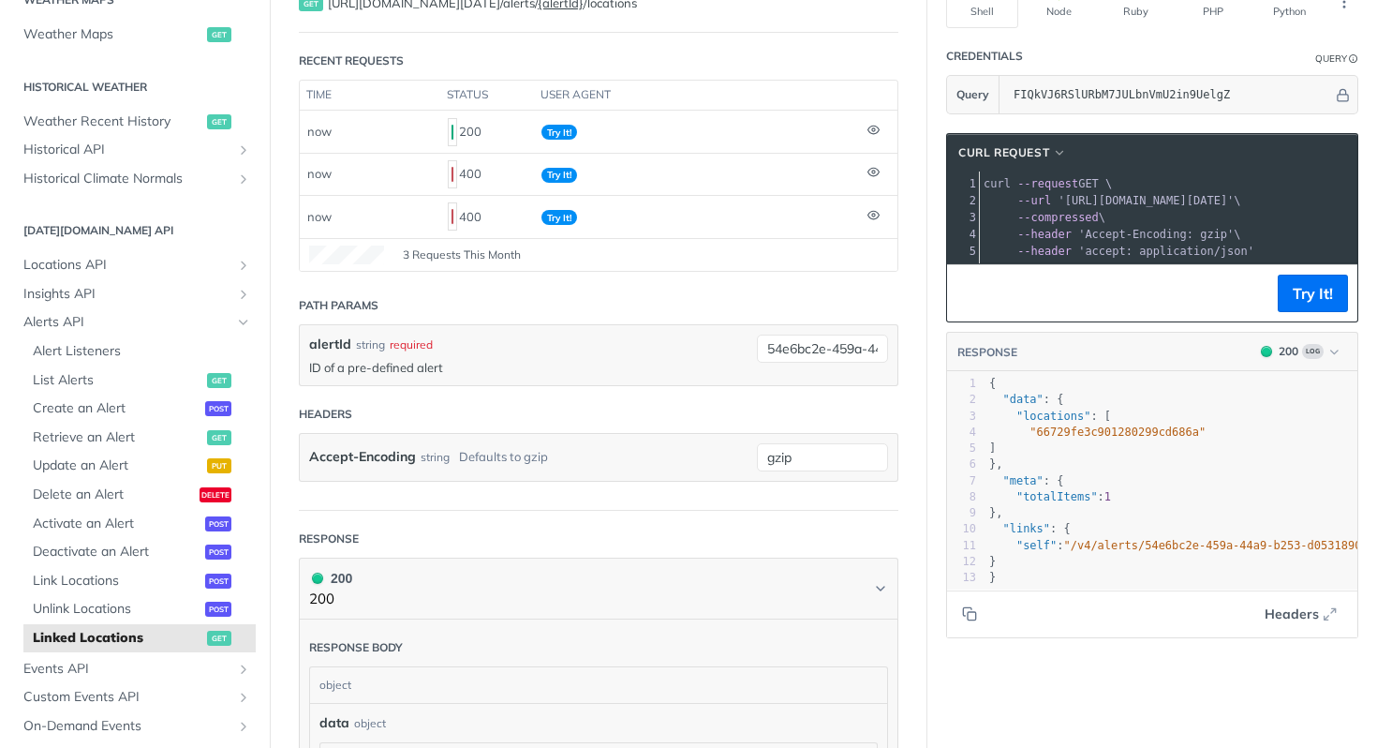
click at [1136, 438] on span ""66729fe3c901280299cd686a"" at bounding box center [1118, 431] width 176 height 13
type textarea "66729fe3c901280299cd686a"
click at [1136, 438] on span ""66729fe3c901280299cd686a"" at bounding box center [1118, 431] width 176 height 13
click at [1105, 440] on pre ""66729fe3c901280299cd686a"" at bounding box center [1290, 432] width 609 height 16
click at [1112, 438] on span ""66729fe3c901280299cd686a"" at bounding box center [1118, 431] width 176 height 13
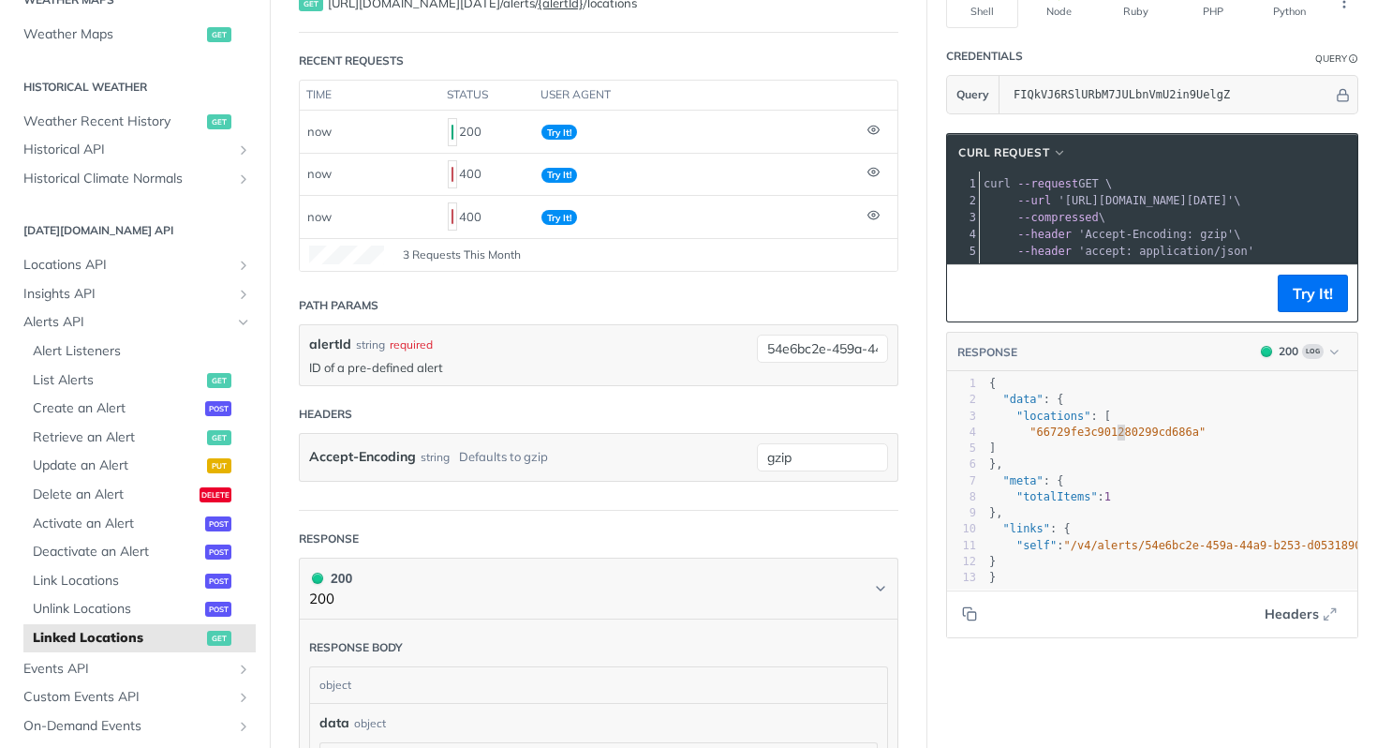
type textarea "66729fe3c901280299cd686a"
click at [1112, 438] on span ""66729fe3c901280299cd686a"" at bounding box center [1118, 431] width 176 height 13
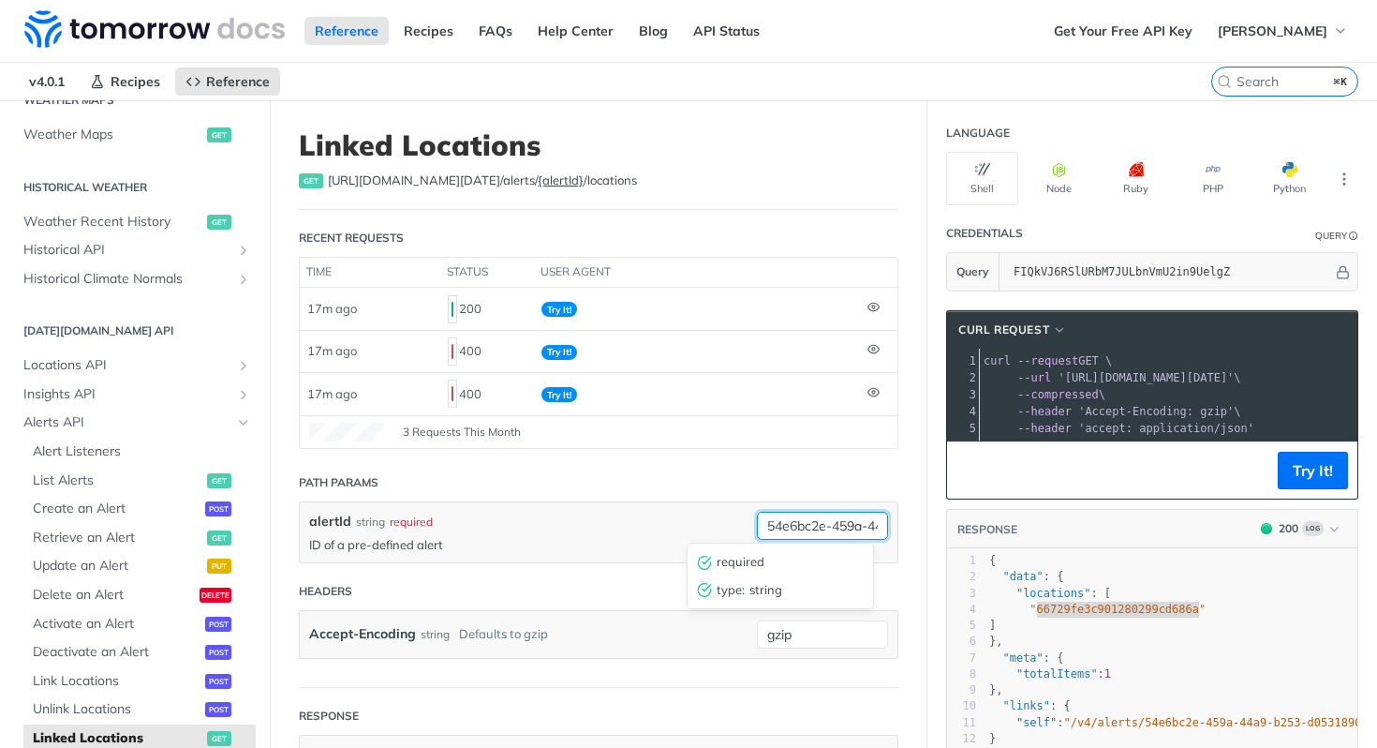
click at [790, 524] on input "54e6bc2e-459a-44a9-b253-d0531890fb03" at bounding box center [822, 526] width 131 height 28
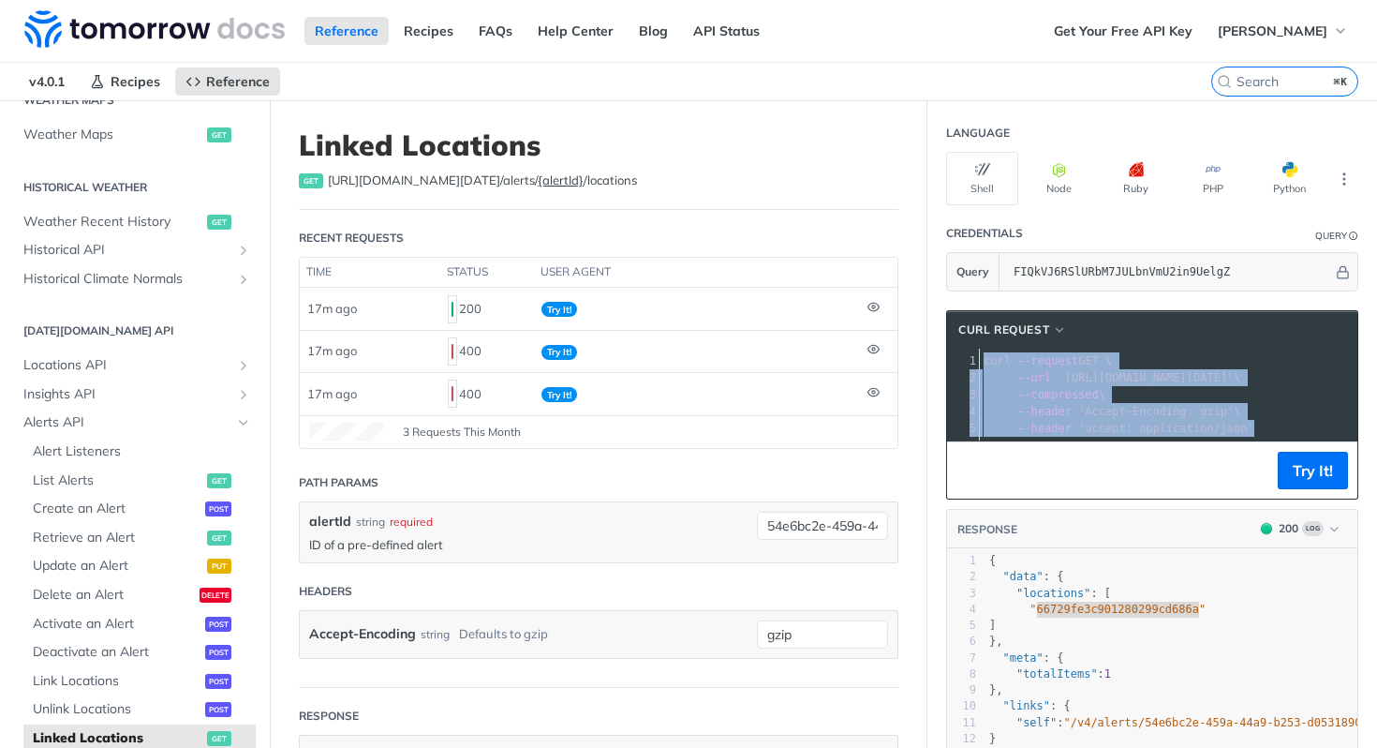
copy div "curl --request GET \ 2 --url 'https://api.tomorrow.io/v4/alerts/54e6bc2e-459a-4…"
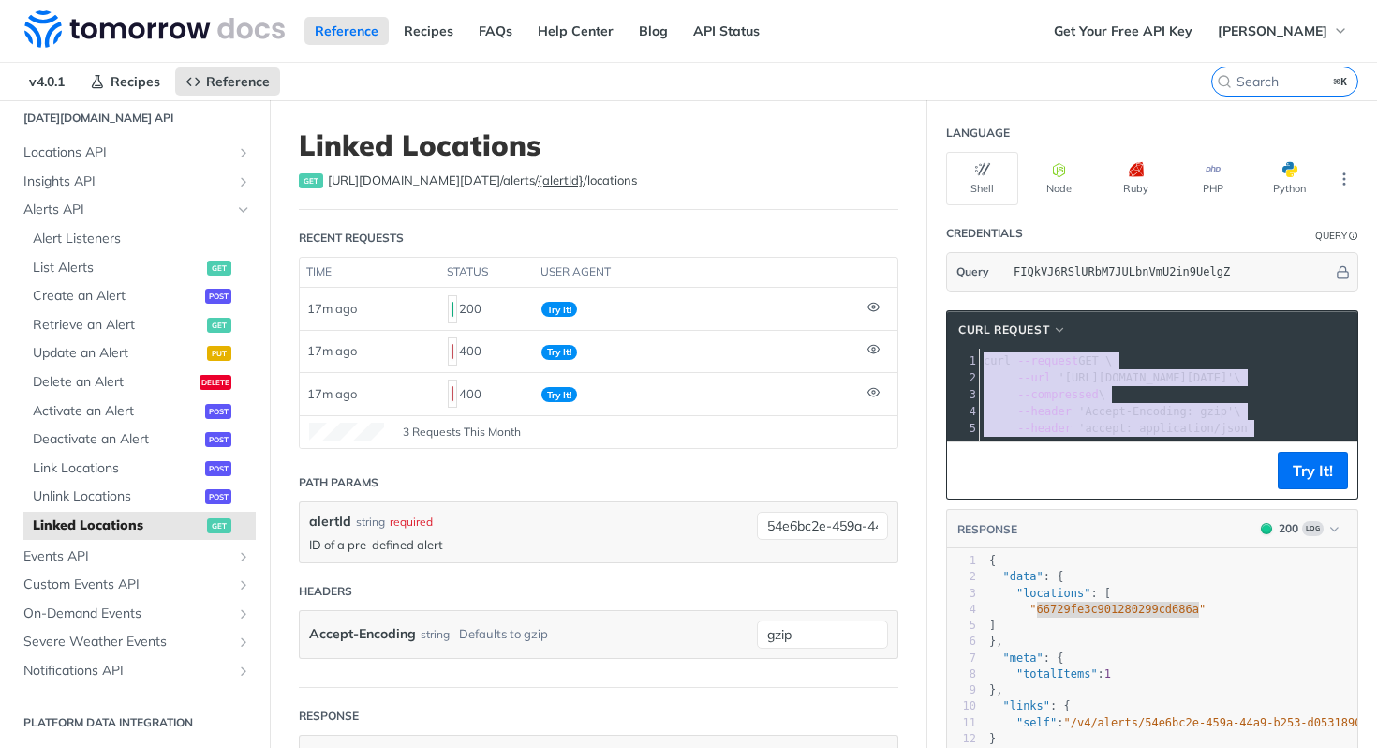
scroll to position [814, 0]
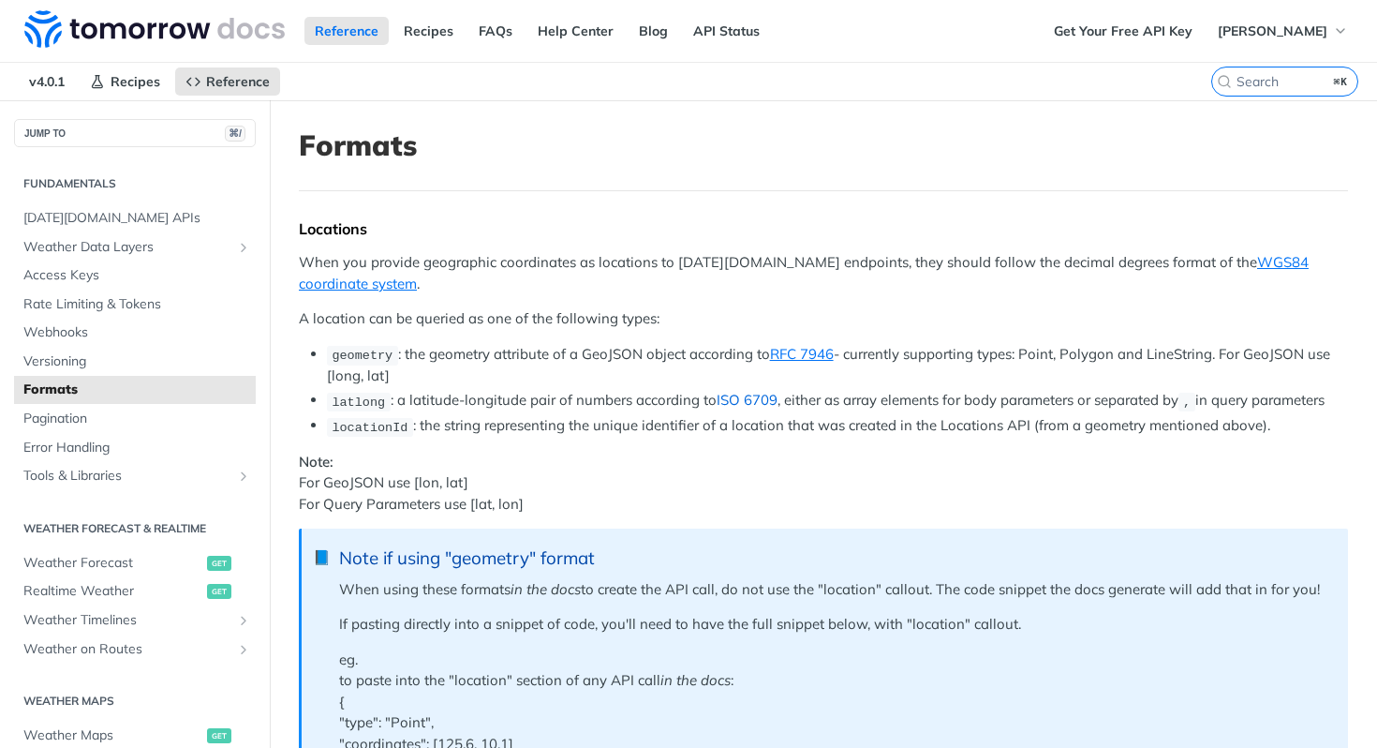
scroll to position [12, 0]
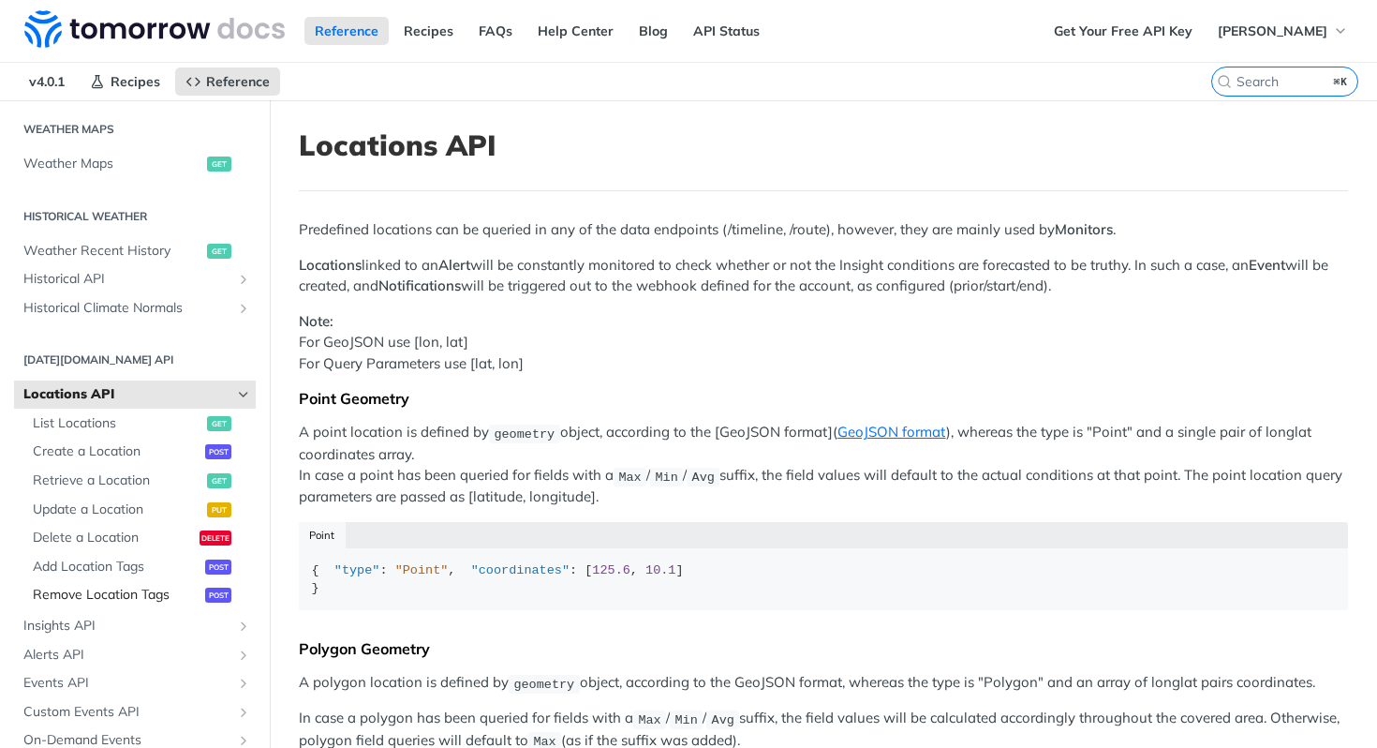
scroll to position [579, 0]
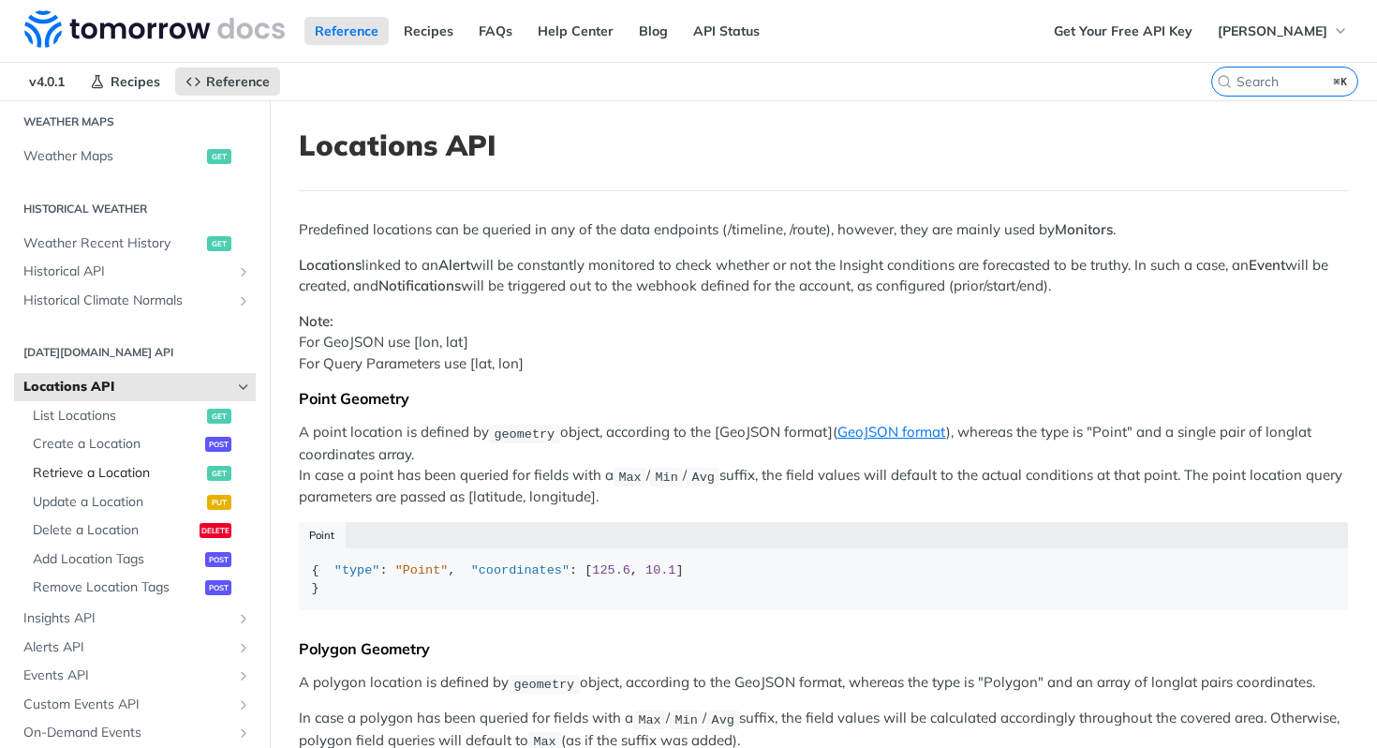
click at [136, 473] on span "Retrieve a Location" at bounding box center [118, 473] width 170 height 19
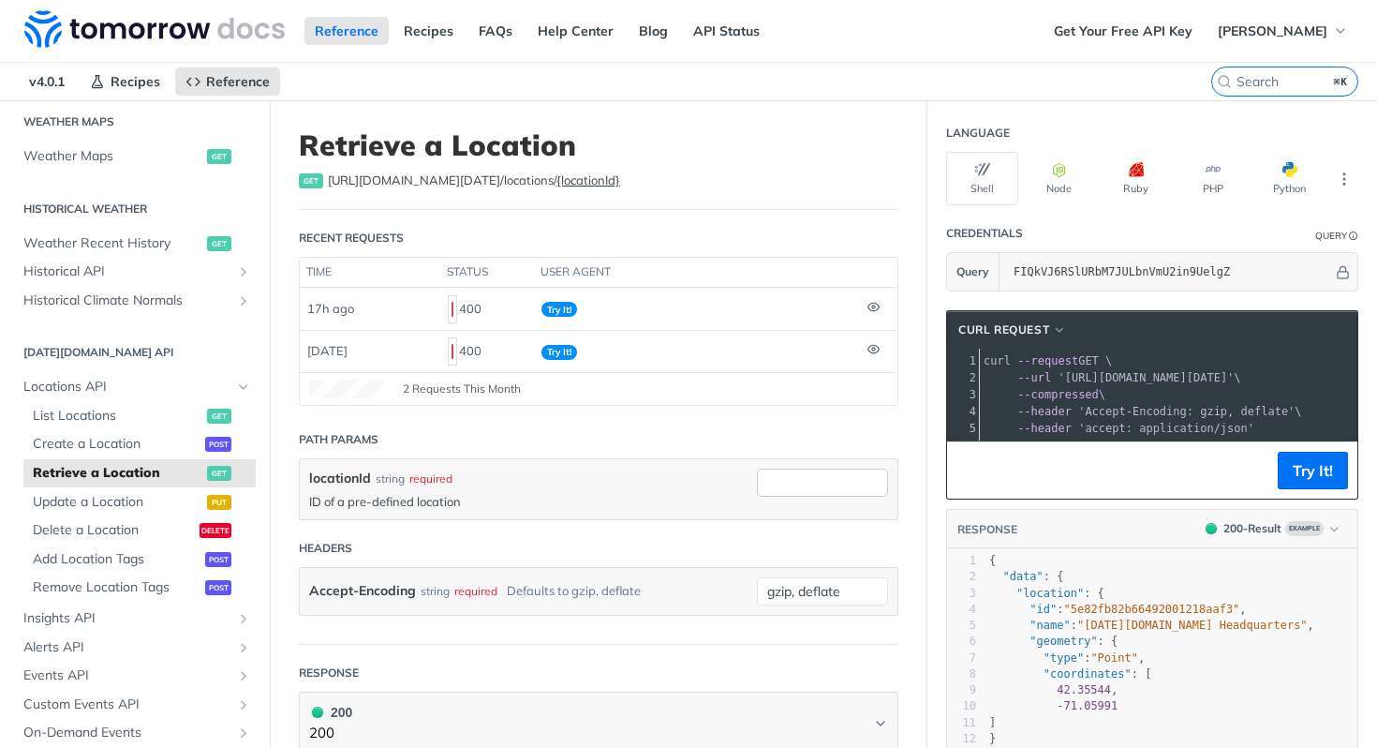
drag, startPoint x: 776, startPoint y: 503, endPoint x: 777, endPoint y: 483, distance: 20.6
click at [776, 502] on div at bounding box center [822, 488] width 131 height 41
click at [777, 483] on input "locationId" at bounding box center [822, 482] width 131 height 28
paste input "66729fe3c901280299cd686a"
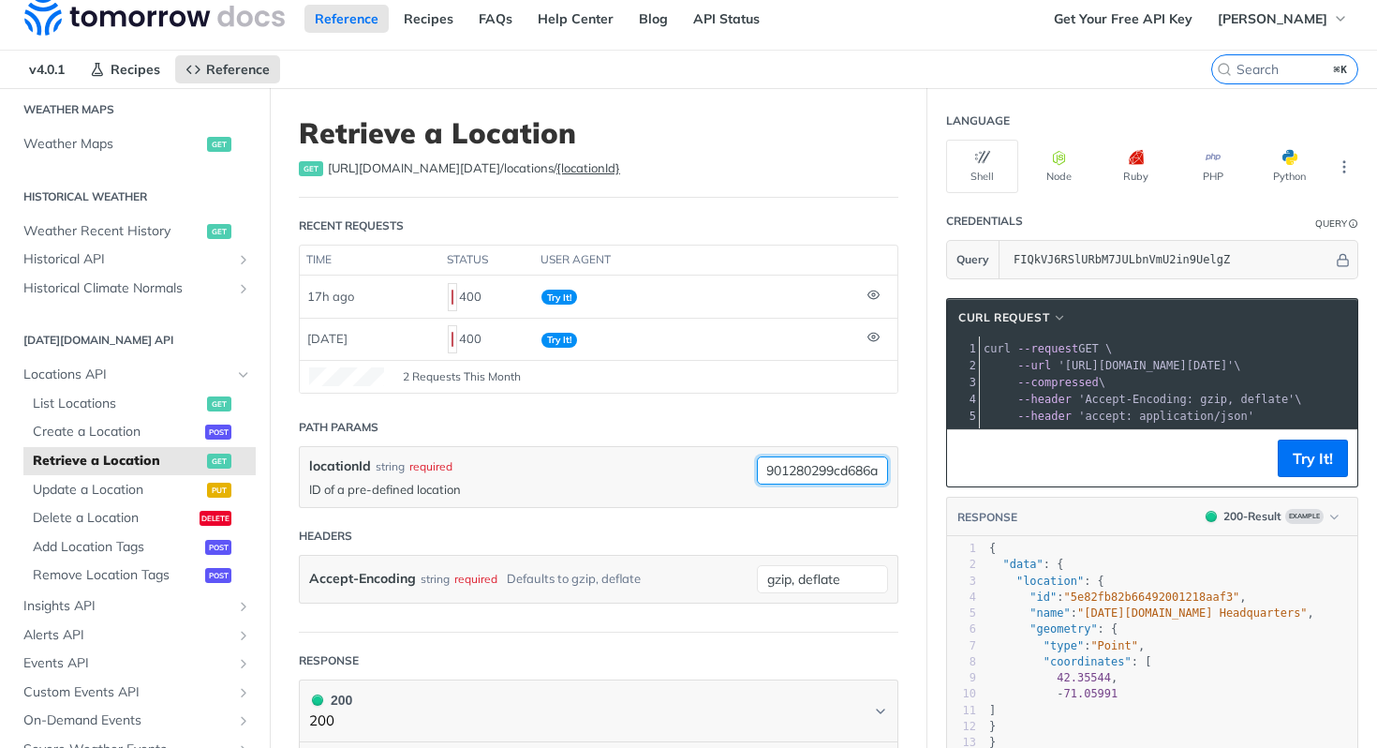
scroll to position [28, 0]
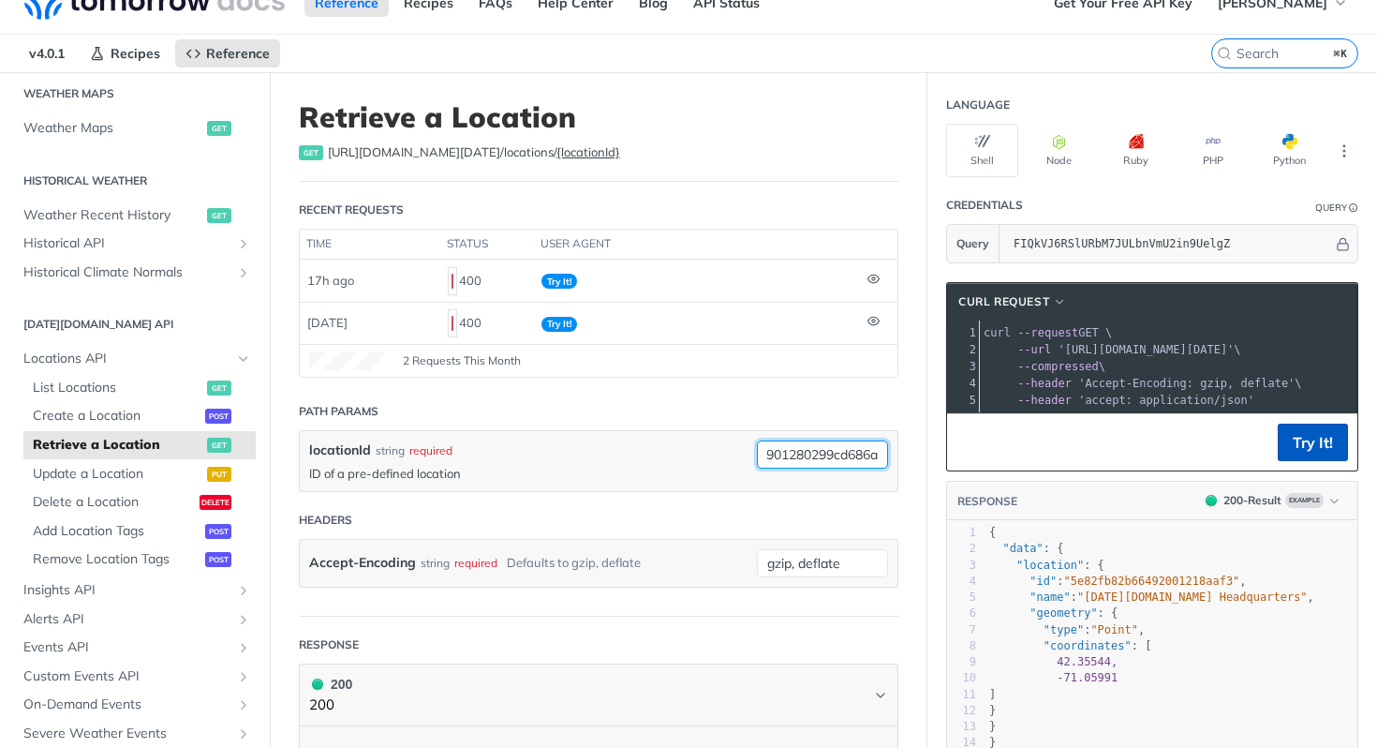
type input "66729fe3c901280299cd686a"
click at [1299, 442] on button "Try It!" at bounding box center [1313, 441] width 70 height 37
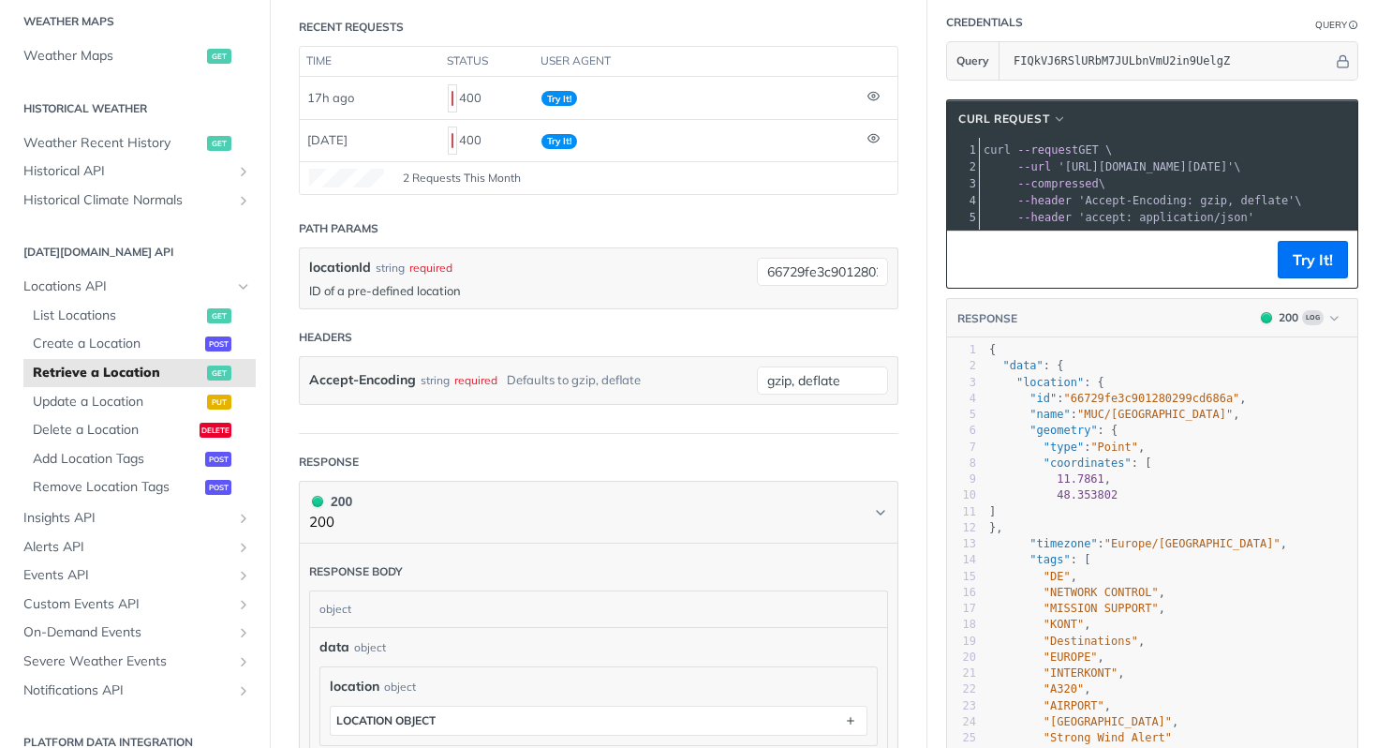
scroll to position [200, 0]
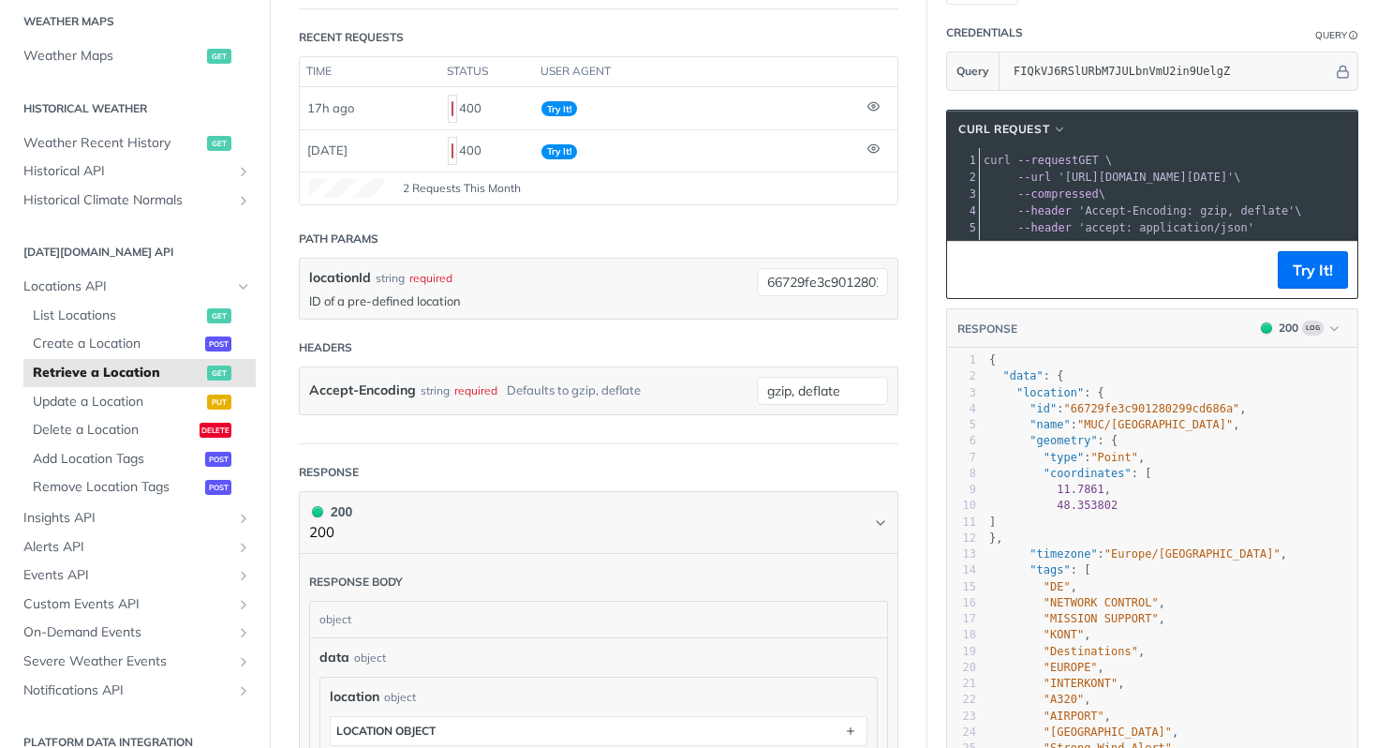
click at [1158, 200] on pre "--compressed \" at bounding box center [1376, 194] width 792 height 17
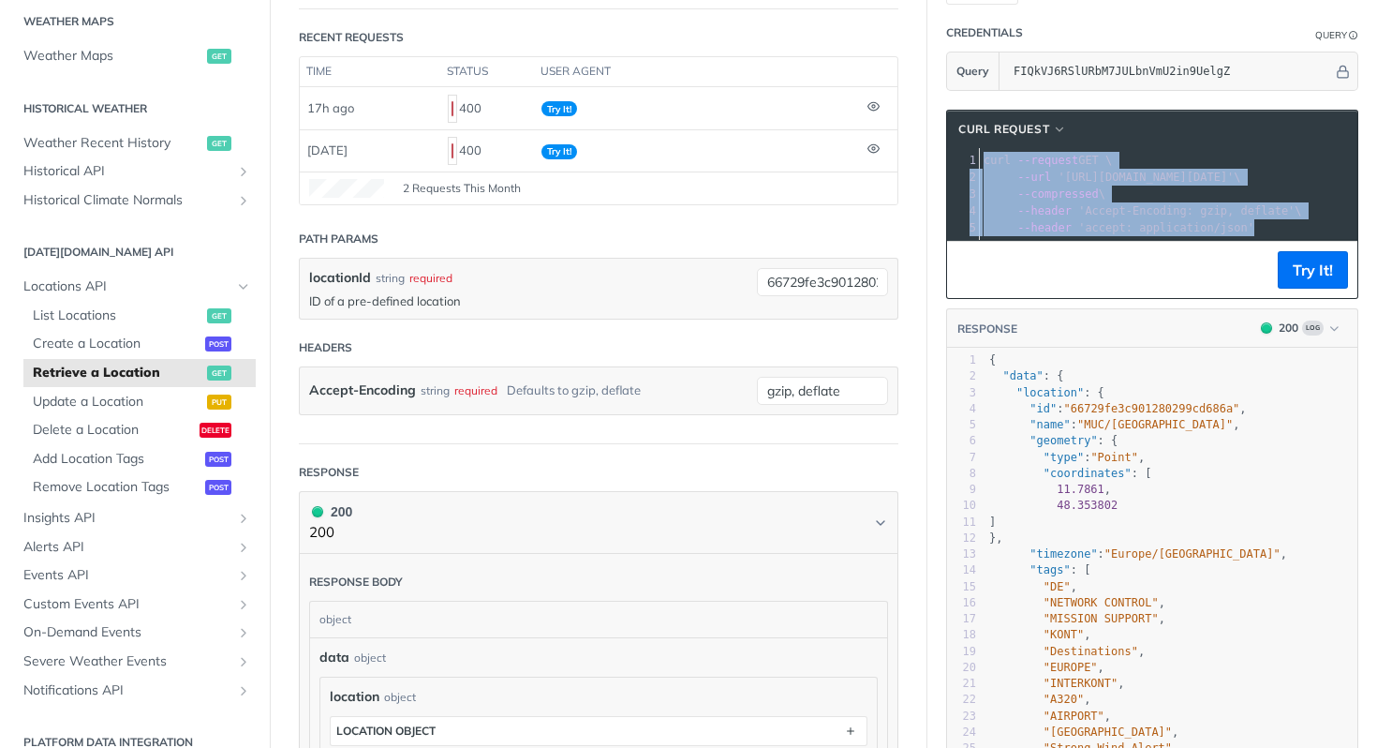
copy div "curl --request GET \ 2 --url 'https://api.tomorrow.io/v4/locations/66729fe3c901…"
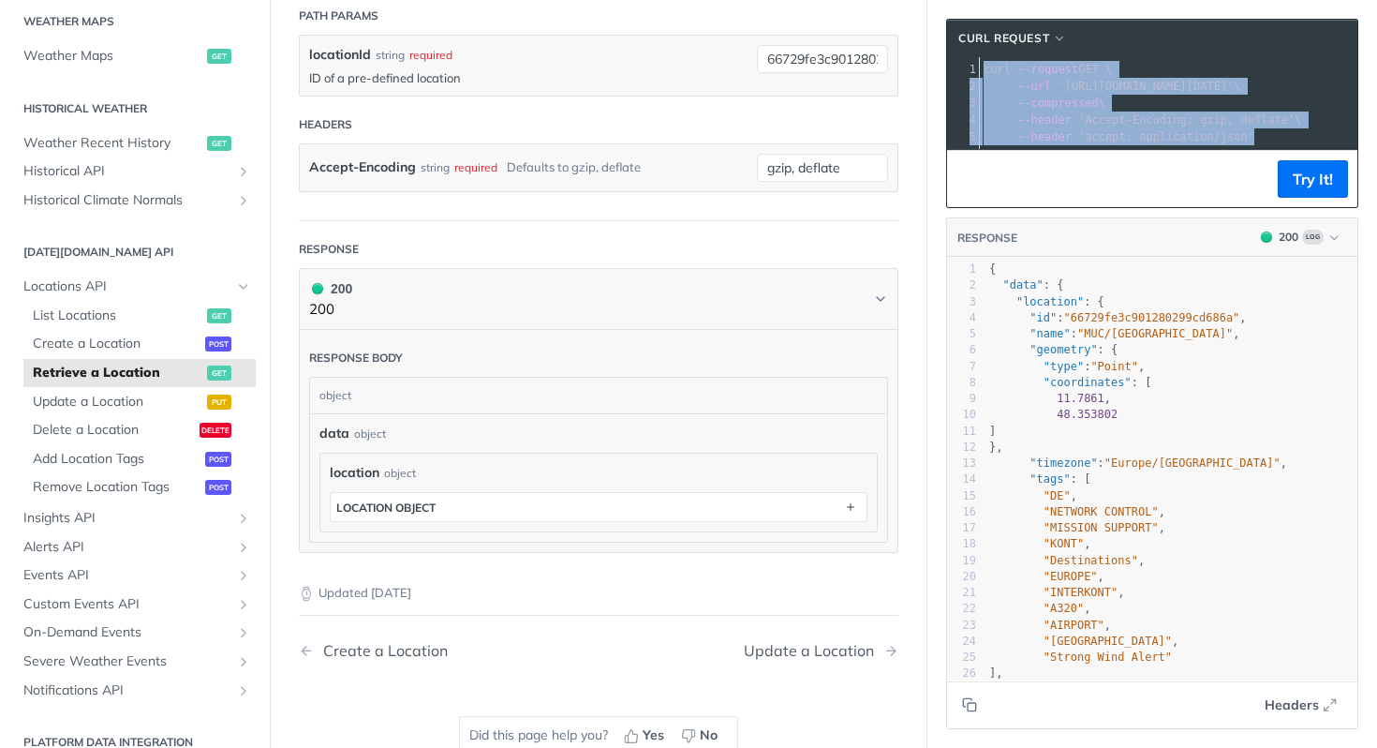
scroll to position [466, 0]
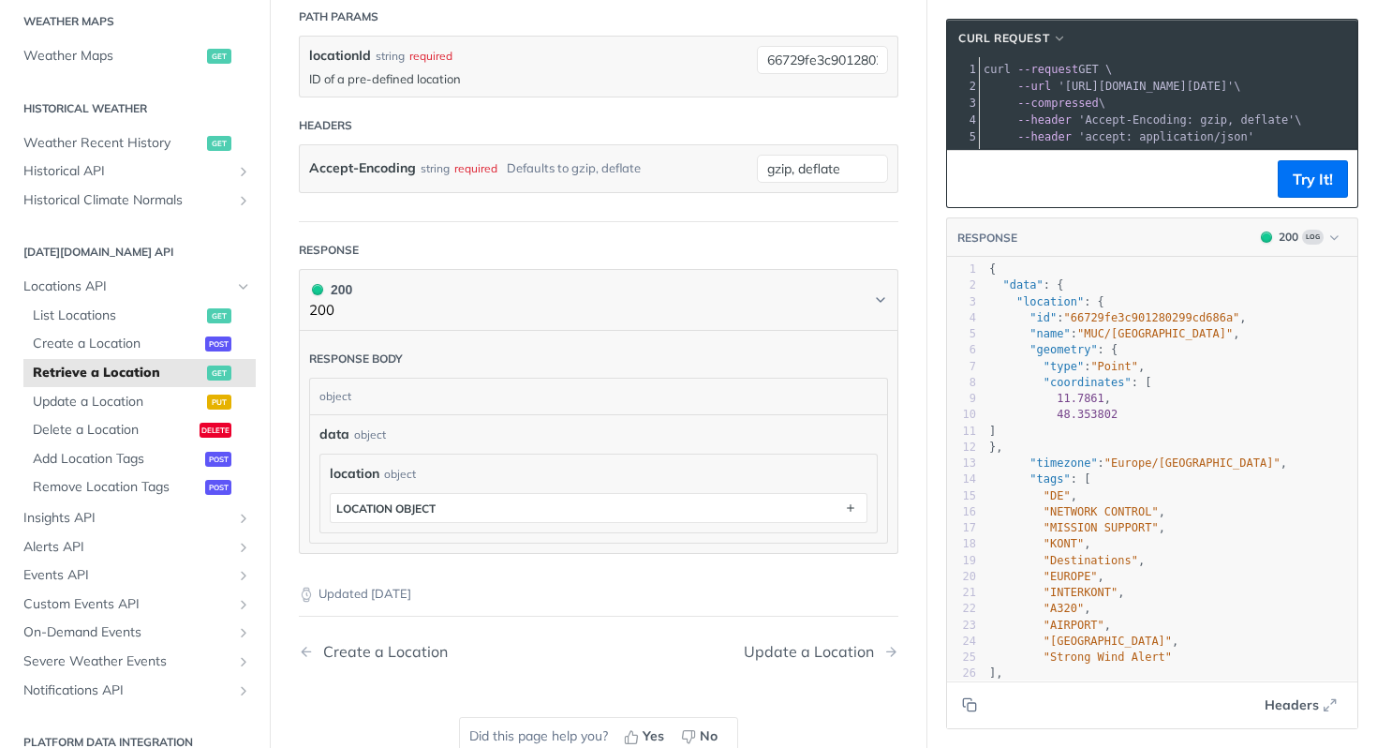
click at [889, 498] on article "Retrieve a Location get https://api.tomorrow.io/v4 /locations/ {locationId} Rec…" at bounding box center [599, 228] width 658 height 1187
